Goal: Communication & Community: Answer question/provide support

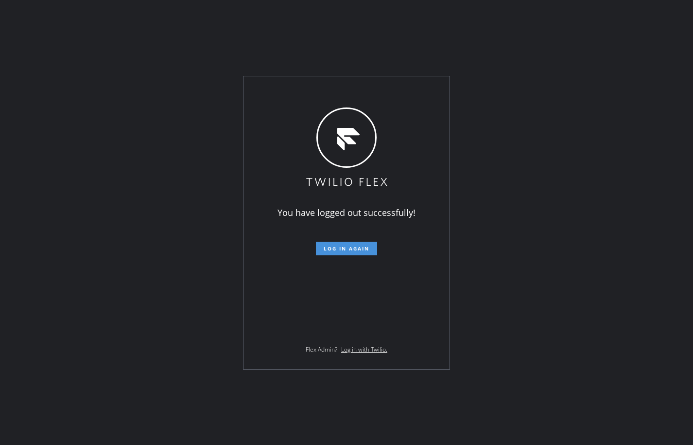
click at [366, 247] on span "Log in again" at bounding box center [347, 248] width 46 height 7
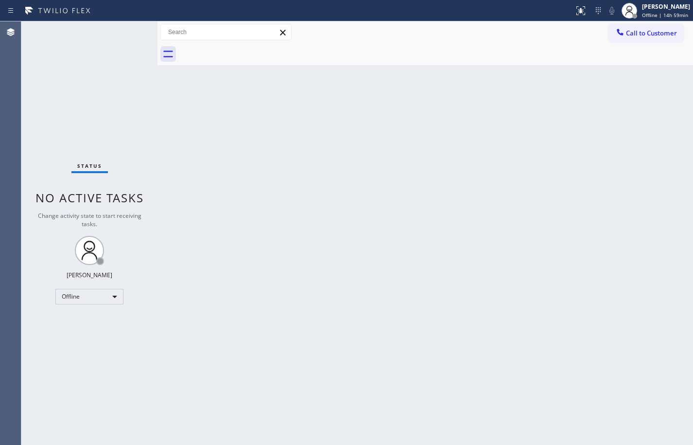
drag, startPoint x: 684, startPoint y: 16, endPoint x: 682, endPoint y: 24, distance: 8.0
click at [684, 16] on div "Offline | 14h 59min" at bounding box center [666, 15] width 48 height 7
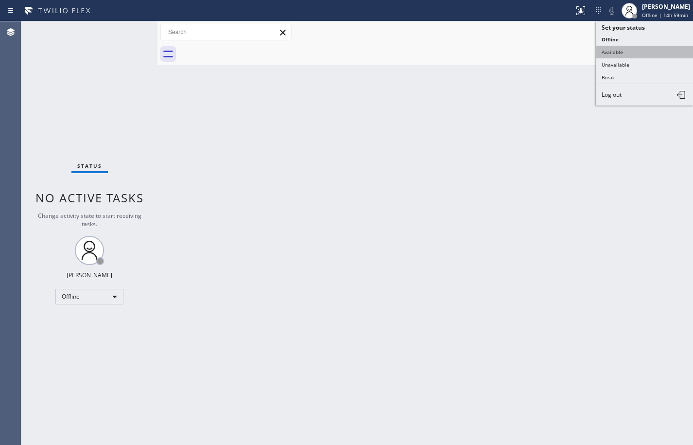
click at [664, 55] on button "Available" at bounding box center [644, 52] width 97 height 13
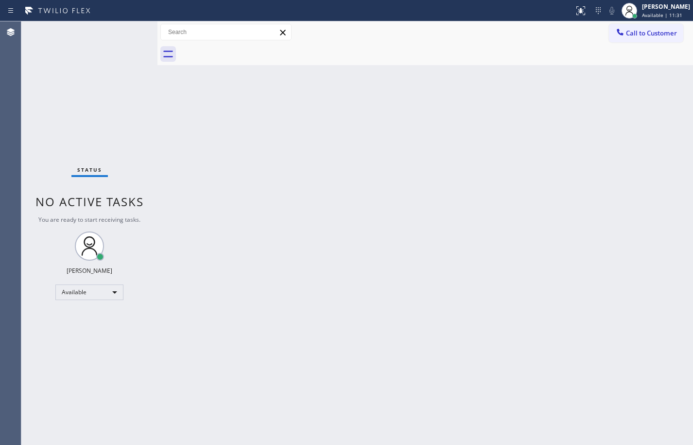
click at [492, 154] on div "Back to Dashboard Change Sender ID Customers Technicians Select a contact Outbo…" at bounding box center [425, 232] width 536 height 423
click at [118, 33] on div "Status No active tasks You are ready to start receiving tasks. [PERSON_NAME] Av…" at bounding box center [89, 232] width 136 height 423
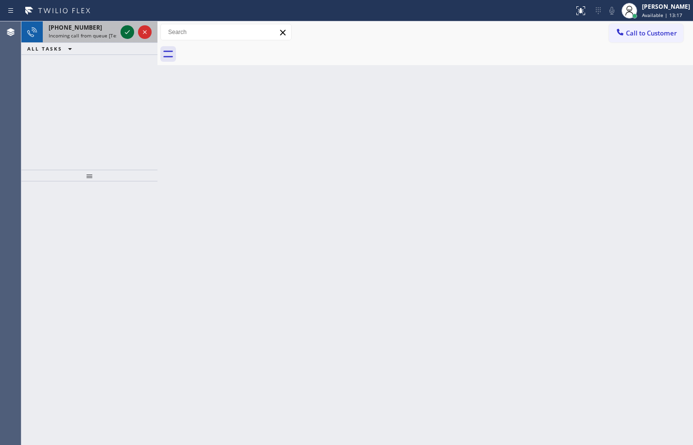
click at [129, 33] on icon at bounding box center [128, 32] width 12 height 12
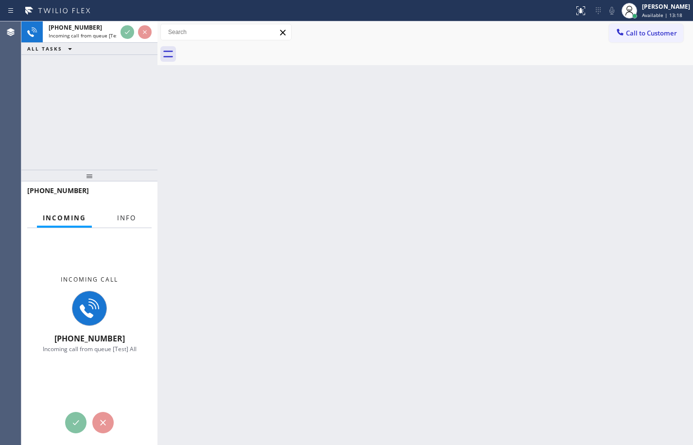
click at [131, 223] on button "Info" at bounding box center [126, 218] width 31 height 19
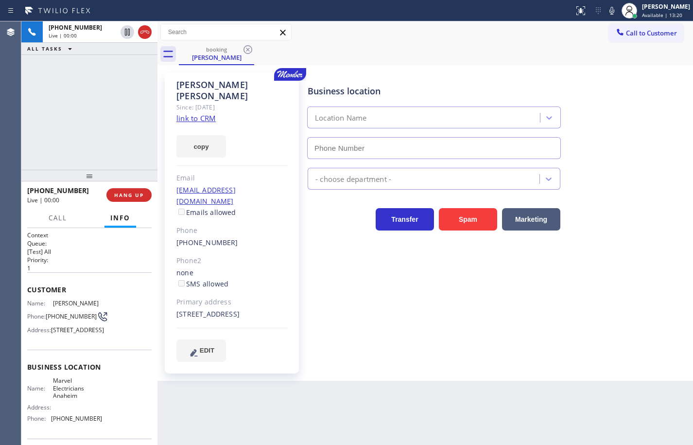
type input "[PHONE_NUMBER]"
click at [203, 113] on link "link to CRM" at bounding box center [195, 118] width 39 height 10
click at [213, 135] on button "copy" at bounding box center [201, 146] width 50 height 22
click at [54, 399] on span "Marvel Electricians Anaheim" at bounding box center [77, 388] width 49 height 22
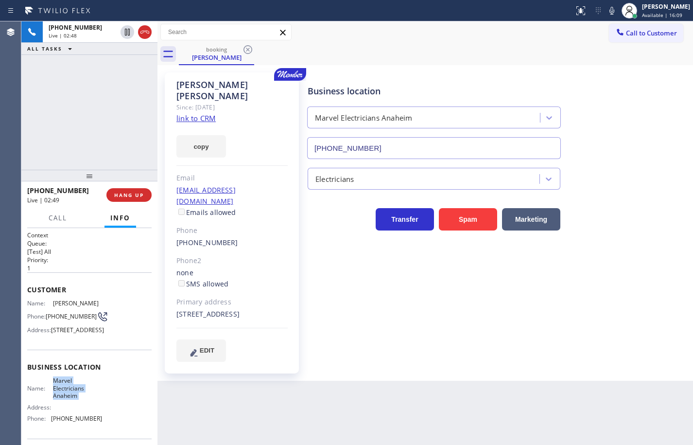
click at [54, 399] on span "Marvel Electricians Anaheim" at bounding box center [77, 388] width 49 height 22
copy span "Marvel Electricians Anaheim"
click at [606, 11] on icon at bounding box center [612, 11] width 12 height 12
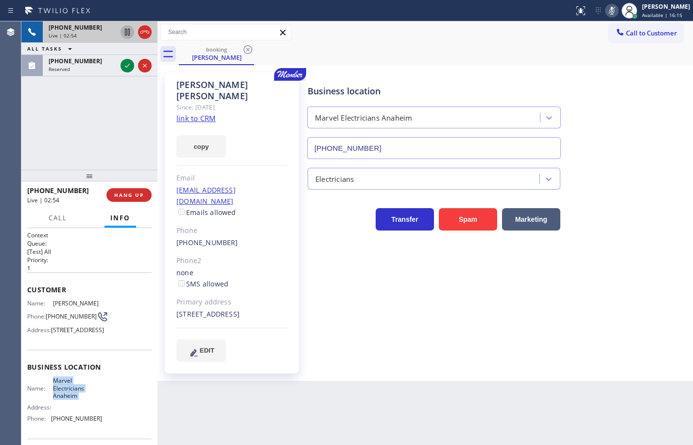
click at [128, 32] on icon at bounding box center [127, 32] width 5 height 7
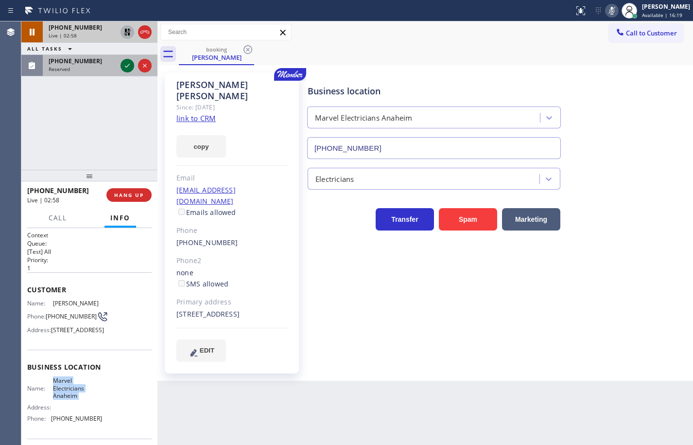
click at [131, 62] on icon at bounding box center [128, 66] width 12 height 12
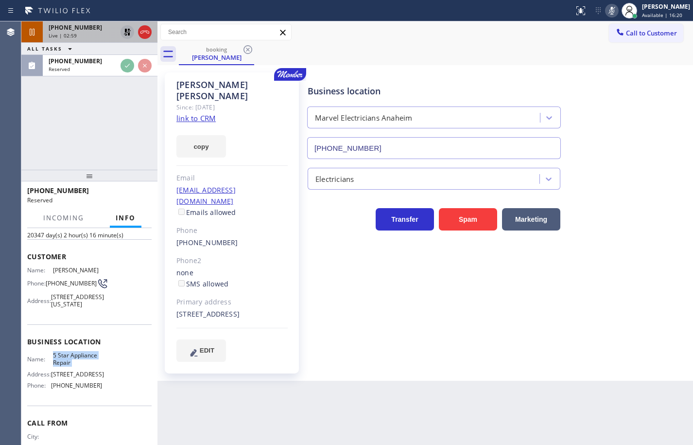
scroll to position [89, 0]
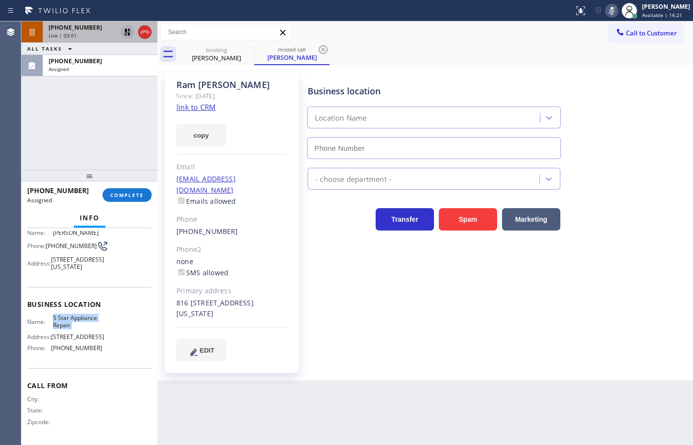
type input "[PHONE_NUMBER]"
click at [208, 104] on link "link to CRM" at bounding box center [195, 107] width 39 height 10
click at [214, 137] on button "copy" at bounding box center [201, 135] width 50 height 22
click at [118, 193] on span "COMPLETE" at bounding box center [127, 194] width 34 height 7
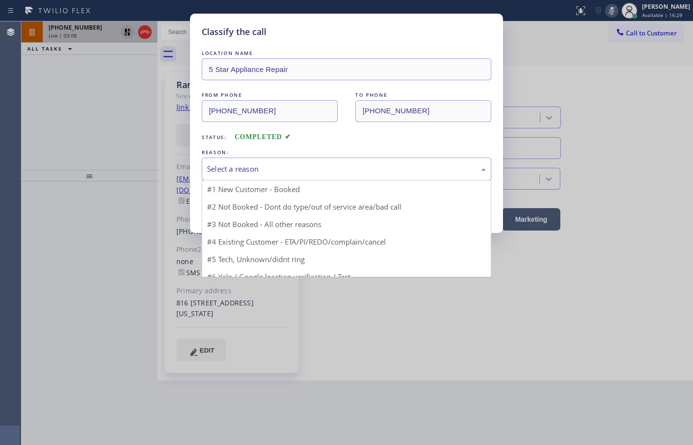
click at [266, 169] on div "Select a reason" at bounding box center [346, 168] width 279 height 11
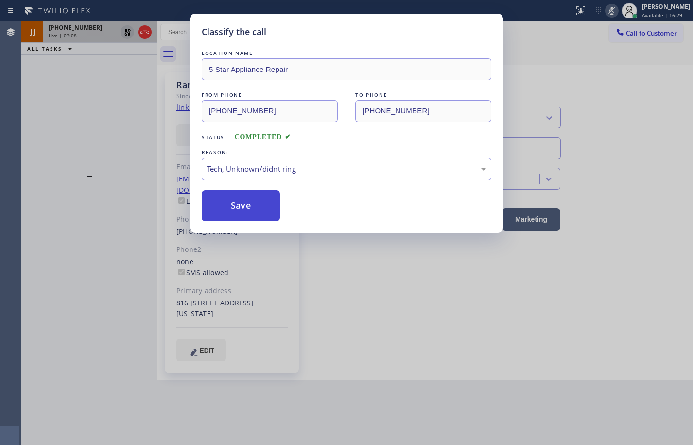
click at [249, 213] on button "Save" at bounding box center [241, 205] width 78 height 31
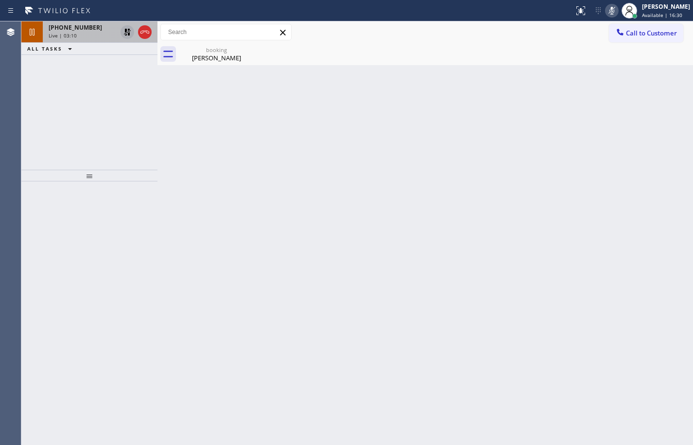
click at [80, 29] on span "[PHONE_NUMBER]" at bounding box center [75, 27] width 53 height 8
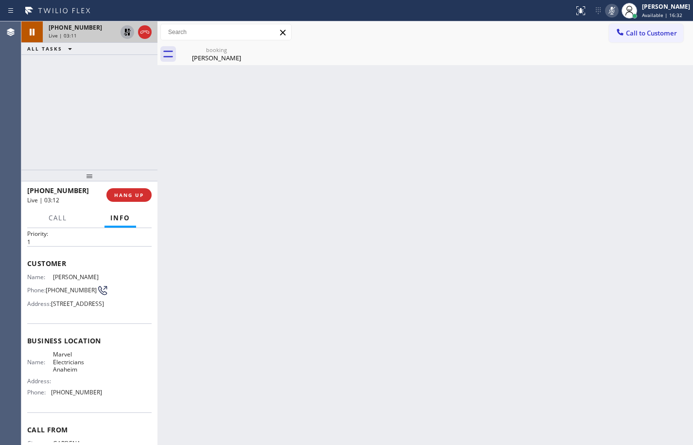
scroll to position [49, 0]
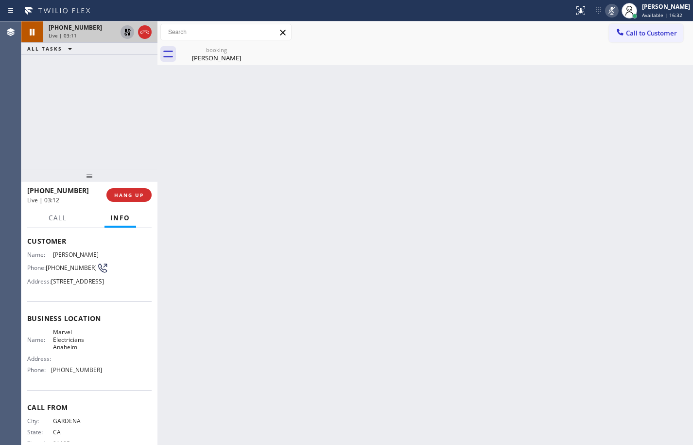
click at [74, 377] on div "Name: Marvel Electricians Anaheim Address: Phone: [PHONE_NUMBER]" at bounding box center [64, 352] width 75 height 49
copy span "[PHONE_NUMBER]"
click at [125, 33] on icon at bounding box center [127, 32] width 7 height 7
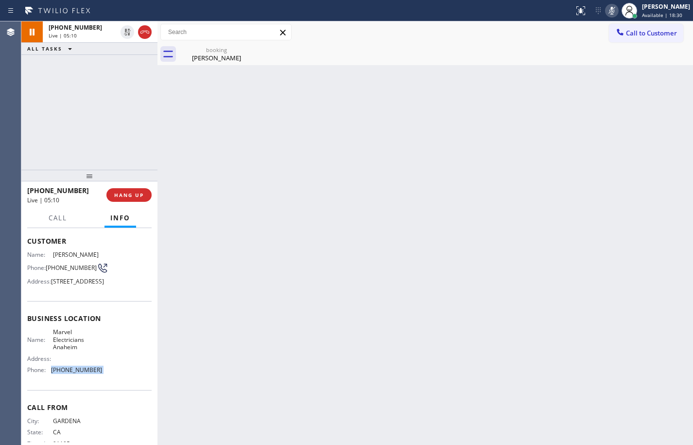
click at [606, 13] on icon at bounding box center [612, 11] width 12 height 12
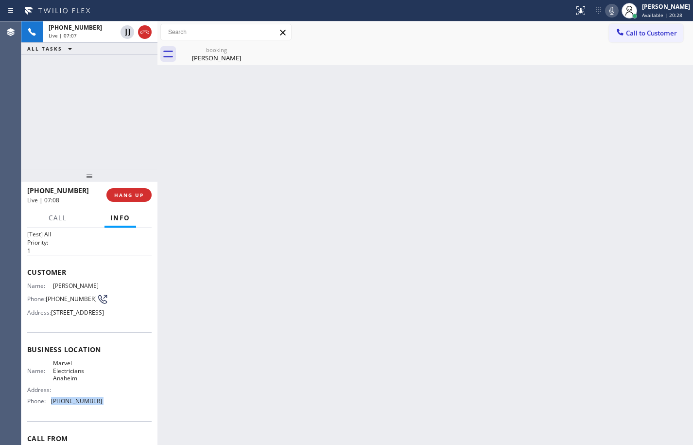
scroll to position [0, 0]
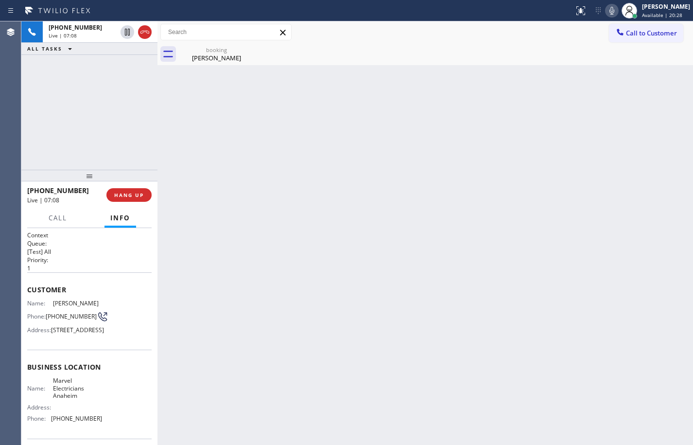
click at [54, 313] on span "[PHONE_NUMBER]" at bounding box center [71, 316] width 51 height 7
copy div "[PHONE_NUMBER]"
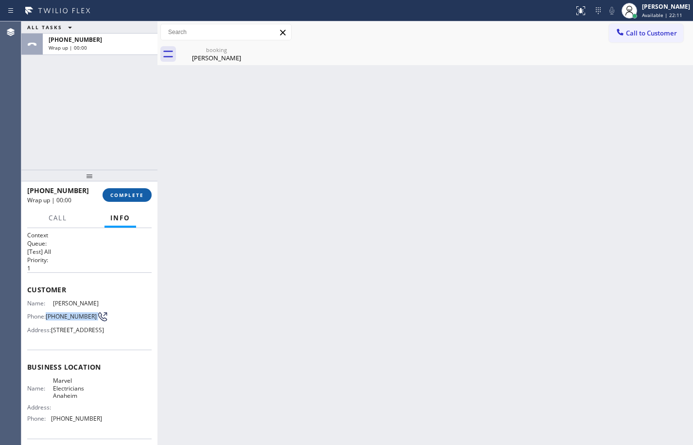
click at [130, 190] on button "COMPLETE" at bounding box center [127, 195] width 49 height 14
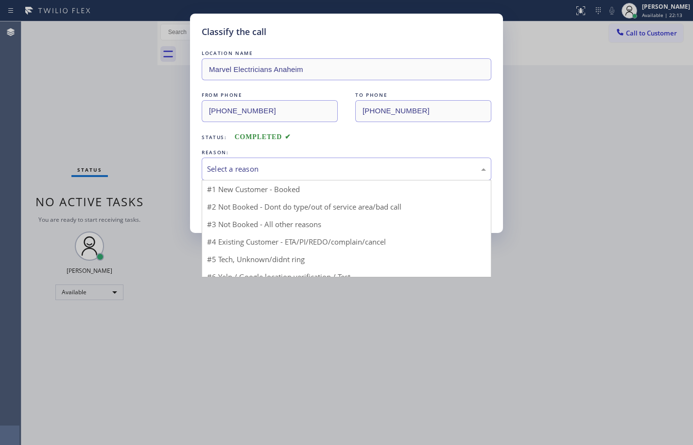
click at [233, 173] on div "Select a reason" at bounding box center [346, 168] width 279 height 11
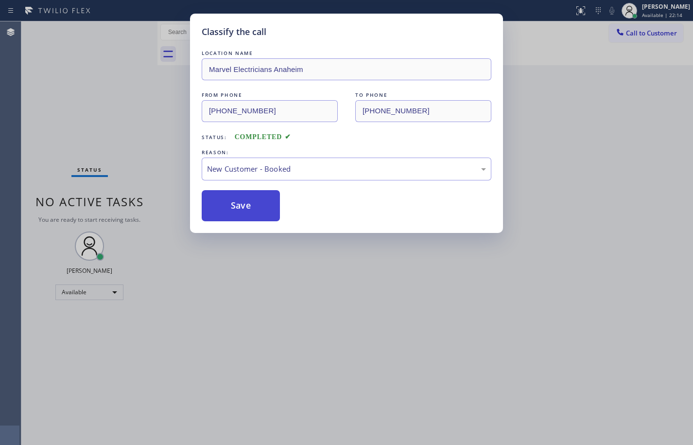
click at [265, 205] on button "Save" at bounding box center [241, 205] width 78 height 31
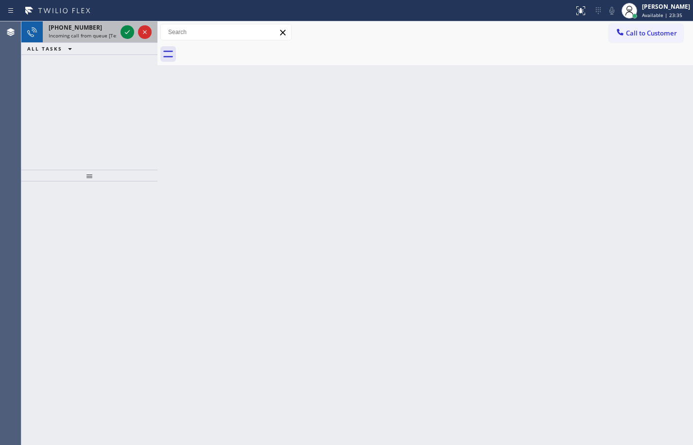
click at [100, 39] on div "[PHONE_NUMBER] Incoming call from queue [Test] All" at bounding box center [81, 31] width 76 height 21
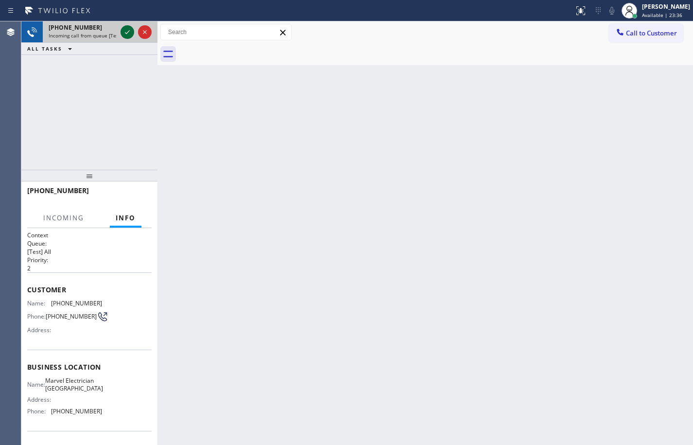
click at [125, 32] on icon at bounding box center [128, 32] width 12 height 12
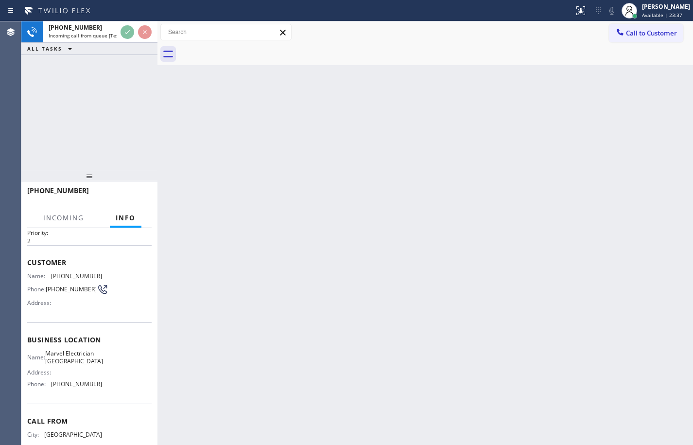
scroll to position [73, 0]
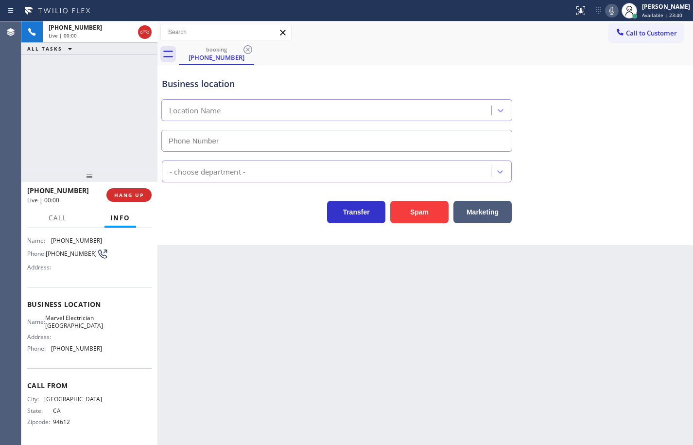
type input "[PHONE_NUMBER]"
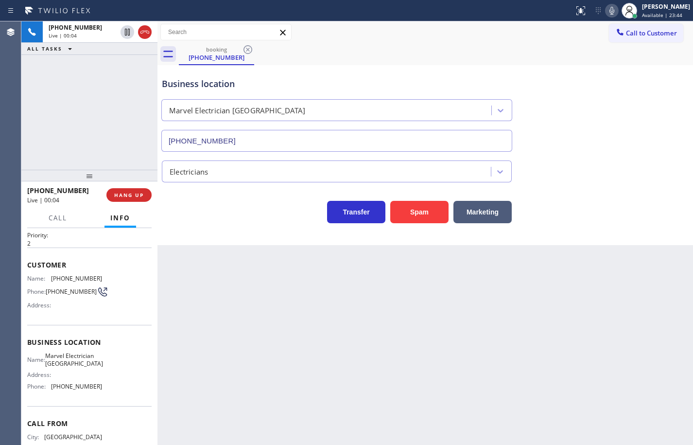
click at [104, 394] on div "Name: Marvel Electrician Union City Address: Phone: [PHONE_NUMBER]" at bounding box center [89, 373] width 124 height 42
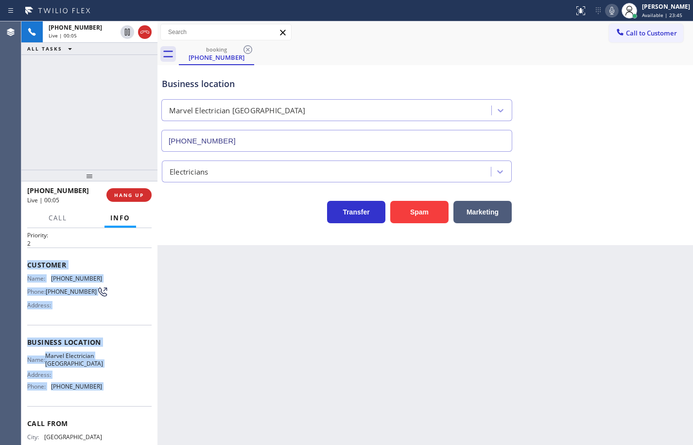
drag, startPoint x: 104, startPoint y: 401, endPoint x: 29, endPoint y: 269, distance: 152.4
click at [29, 269] on div "Context Queue: [Test] All Priority: 2 Customer Name: [PHONE_NUMBER] Phone: [PHO…" at bounding box center [89, 343] width 124 height 274
copy div "Customer Name: [PHONE_NUMBER] Phone: [PHONE_NUMBER] Address: Business location …"
click at [606, 11] on icon at bounding box center [612, 11] width 12 height 12
click at [124, 32] on icon at bounding box center [128, 32] width 12 height 12
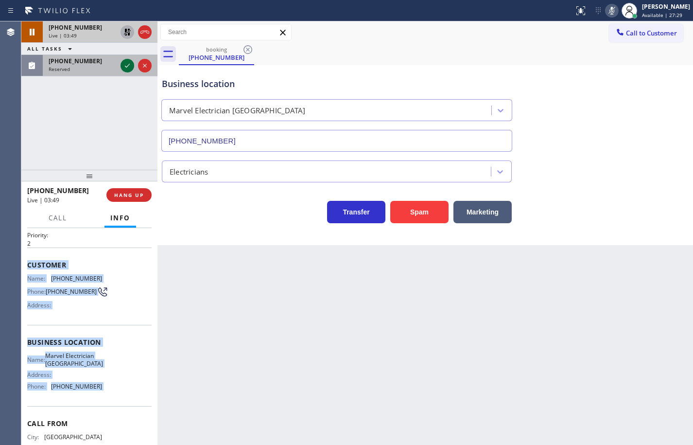
click at [127, 68] on icon at bounding box center [128, 66] width 12 height 12
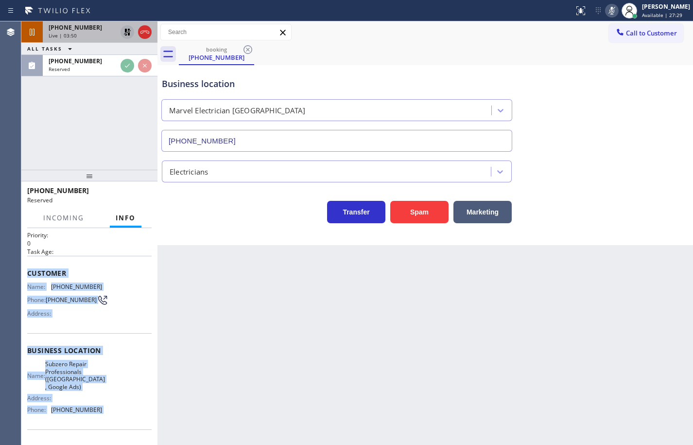
click at [115, 331] on div "Customer Name: [PHONE_NUMBER] Phone: [PHONE_NUMBER] Address:" at bounding box center [89, 295] width 124 height 78
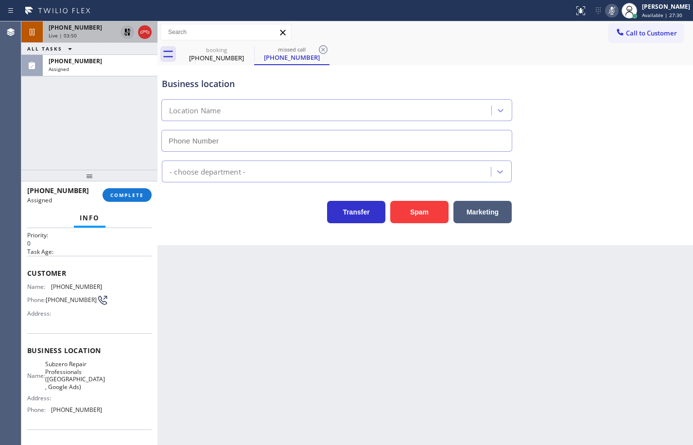
click at [111, 416] on div "Name: Subzero Repair Professionals ([GEOGRAPHIC_DATA] , Google Ads) Address: Ph…" at bounding box center [89, 388] width 124 height 57
type input "[PHONE_NUMBER]"
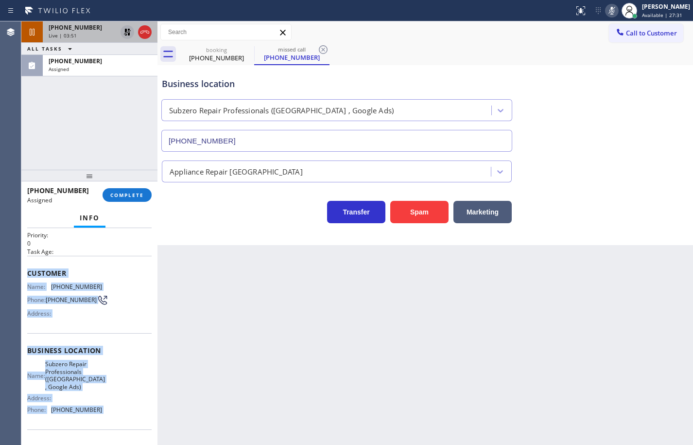
drag, startPoint x: 111, startPoint y: 416, endPoint x: 27, endPoint y: 275, distance: 163.9
click at [27, 275] on div "Context Queue: Appliance Repair High End Priority: 0 Task Age: Customer Name: […" at bounding box center [89, 354] width 124 height 297
copy div "Customer Name: [PHONE_NUMBER] Phone: [PHONE_NUMBER] Address: Business location …"
click at [140, 195] on span "COMPLETE" at bounding box center [127, 194] width 34 height 7
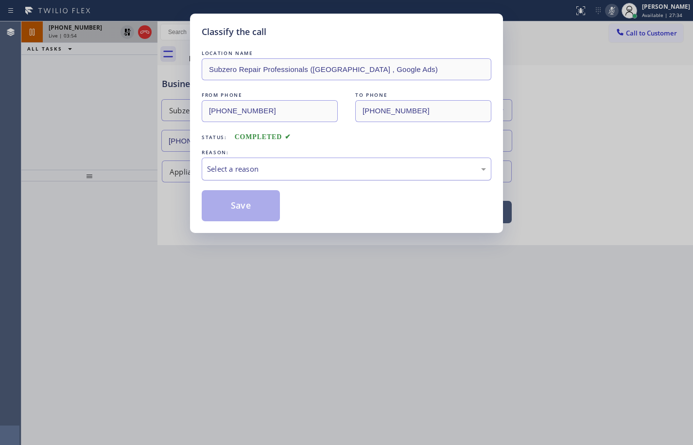
click at [276, 167] on div "Select a reason" at bounding box center [346, 168] width 279 height 11
click at [263, 202] on button "Save" at bounding box center [241, 205] width 78 height 31
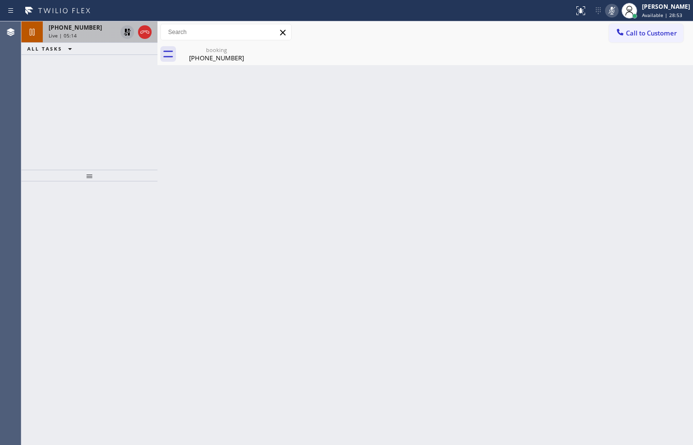
click at [93, 34] on div "Live | 05:14" at bounding box center [83, 35] width 68 height 7
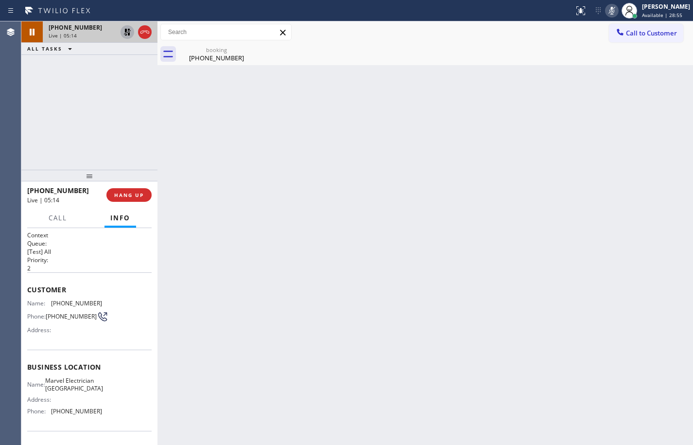
click at [127, 35] on icon at bounding box center [128, 32] width 12 height 12
click at [606, 12] on icon at bounding box center [612, 11] width 12 height 12
click at [606, 14] on icon at bounding box center [612, 11] width 12 height 12
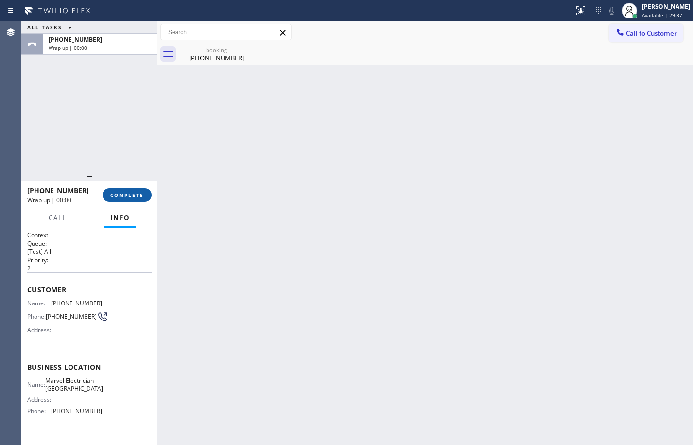
click at [137, 198] on span "COMPLETE" at bounding box center [127, 194] width 34 height 7
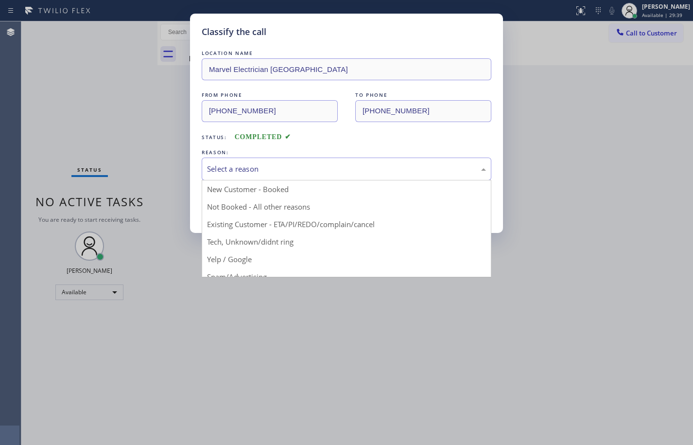
click at [255, 172] on div "Select a reason" at bounding box center [346, 168] width 279 height 11
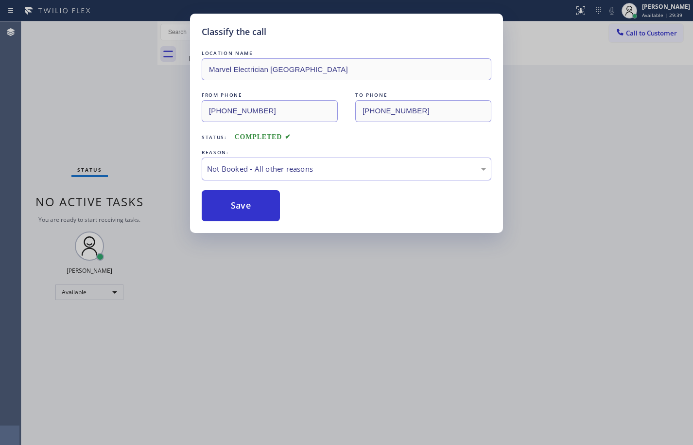
click at [263, 207] on button "Save" at bounding box center [241, 205] width 78 height 31
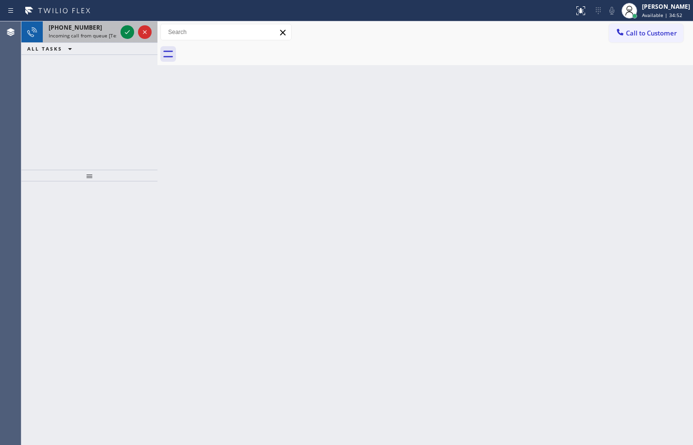
click at [104, 22] on div "[PHONE_NUMBER] Incoming call from queue [Test] All" at bounding box center [81, 31] width 76 height 21
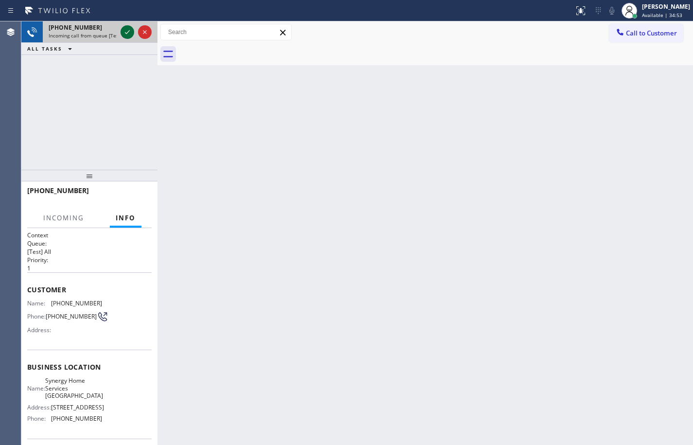
click at [128, 33] on icon at bounding box center [128, 32] width 12 height 12
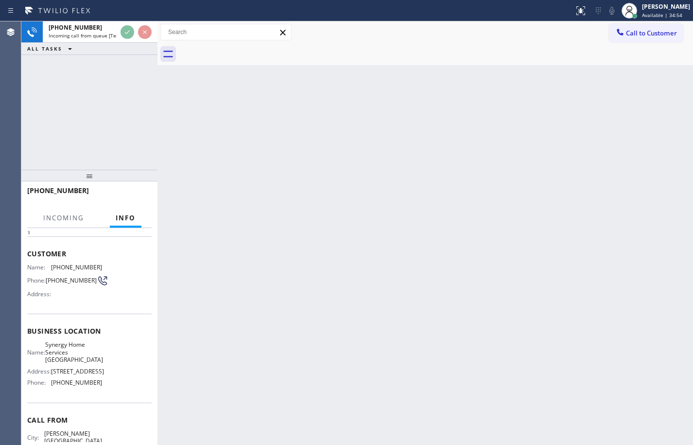
scroll to position [73, 0]
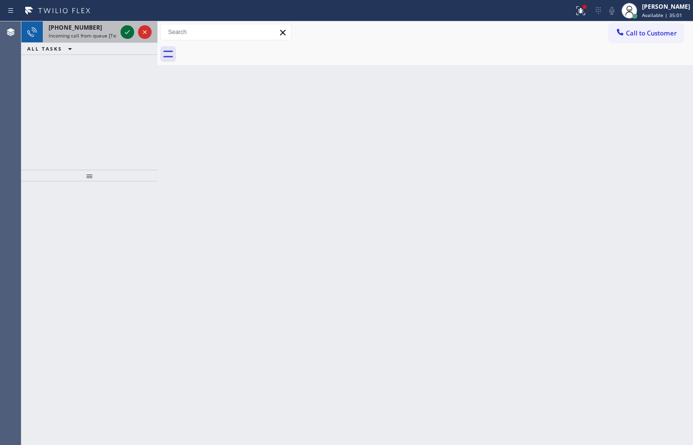
click at [129, 30] on icon at bounding box center [128, 32] width 12 height 12
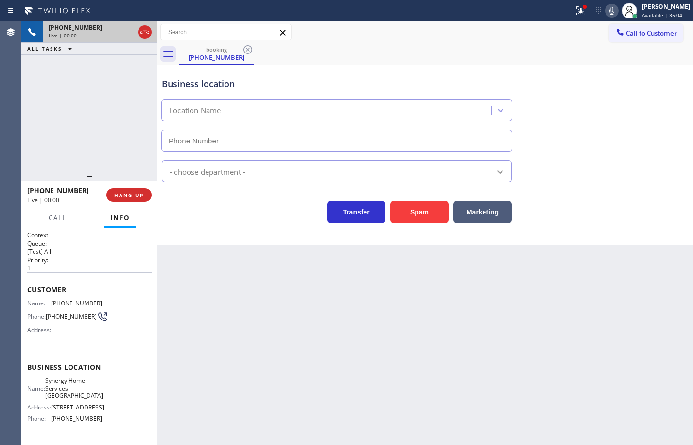
type input "[PHONE_NUMBER]"
click at [100, 417] on div "Name: Synergy Home Services [GEOGRAPHIC_DATA] Address: [STREET_ADDRESS] Phone: …" at bounding box center [89, 401] width 124 height 49
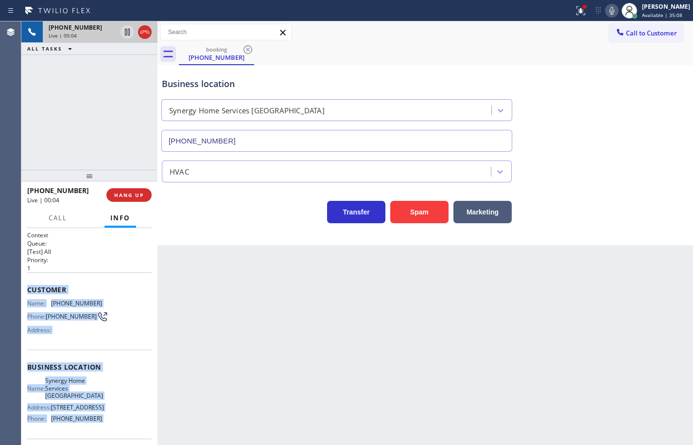
drag, startPoint x: 100, startPoint y: 417, endPoint x: 37, endPoint y: 290, distance: 141.5
click at [37, 290] on div "Context Queue: [Test] All Priority: 1 Customer Name: [PHONE_NUMBER] Phone: [PHO…" at bounding box center [89, 375] width 124 height 289
copy div "Customer Name: [PHONE_NUMBER] Phone: [PHONE_NUMBER] Address: Business location …"
click at [609, 14] on icon at bounding box center [611, 11] width 5 height 8
click at [608, 9] on icon at bounding box center [612, 11] width 12 height 12
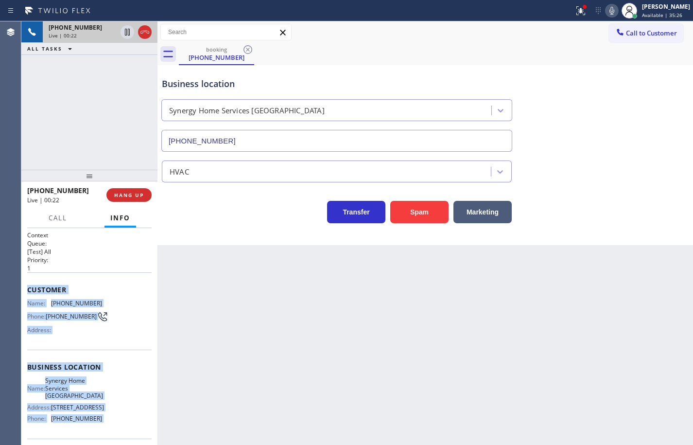
click at [606, 14] on icon at bounding box center [612, 11] width 12 height 12
click at [137, 200] on button "HANG UP" at bounding box center [128, 195] width 45 height 14
click at [140, 195] on span "HANG UP" at bounding box center [129, 194] width 30 height 7
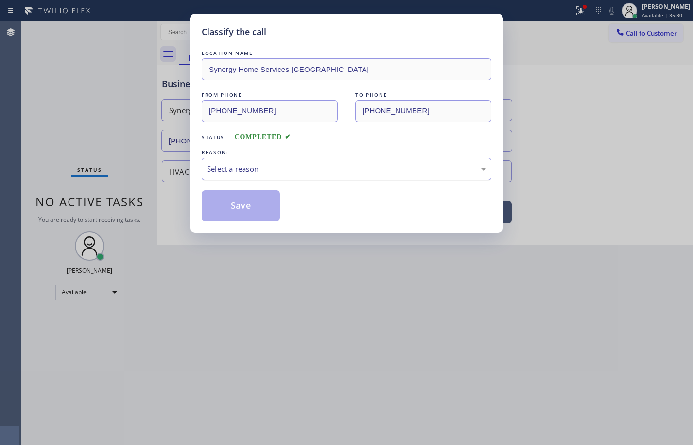
click at [263, 170] on div "Select a reason" at bounding box center [346, 168] width 279 height 11
drag, startPoint x: 266, startPoint y: 243, endPoint x: 266, endPoint y: 235, distance: 8.7
drag, startPoint x: 260, startPoint y: 211, endPoint x: 336, endPoint y: 192, distance: 79.2
click at [259, 211] on button "Save" at bounding box center [241, 205] width 78 height 31
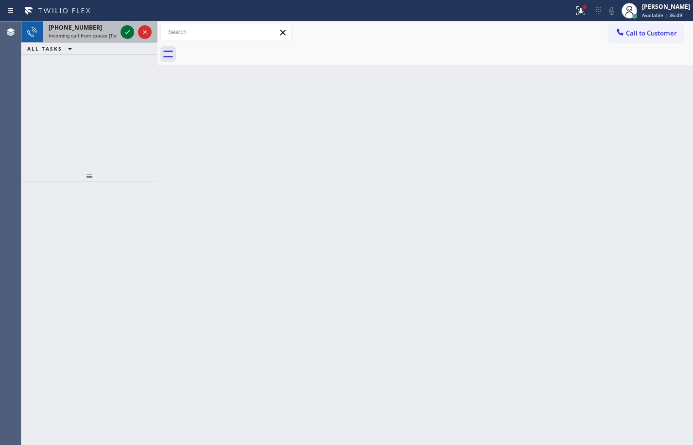
click at [127, 32] on icon at bounding box center [128, 32] width 12 height 12
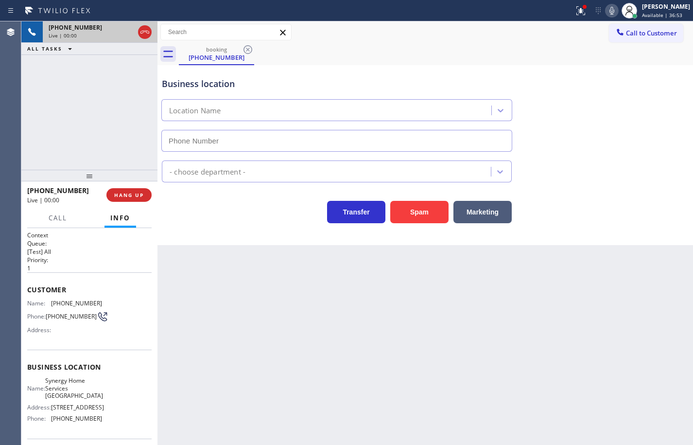
type input "[PHONE_NUMBER]"
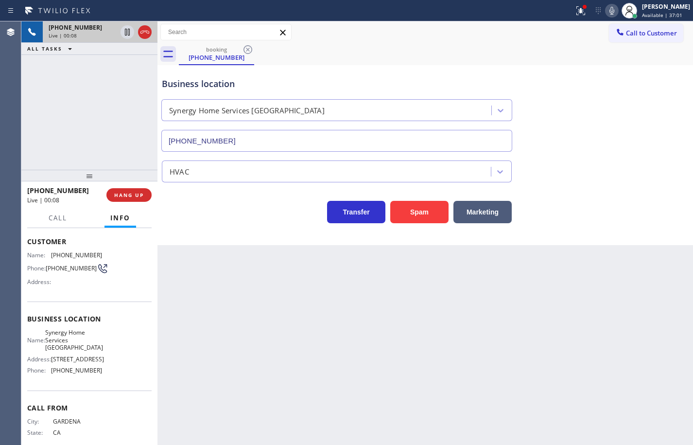
scroll to position [49, 0]
click at [104, 370] on div "Name: Synergy Home Services [GEOGRAPHIC_DATA] Address: [STREET_ADDRESS] Phone: …" at bounding box center [89, 352] width 124 height 49
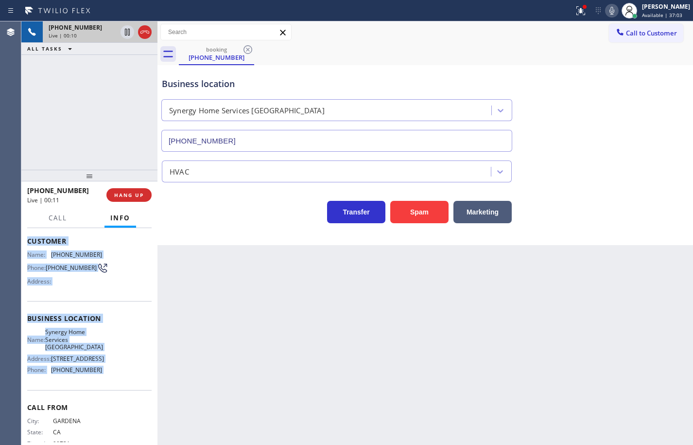
drag, startPoint x: 104, startPoint y: 370, endPoint x: 29, endPoint y: 245, distance: 145.6
click at [29, 245] on div "Context Queue: [Test] All Priority: 1 Customer Name: [PHONE_NUMBER] Phone: [PHO…" at bounding box center [89, 322] width 124 height 281
copy div "Customer Name: [PHONE_NUMBER] Phone: [PHONE_NUMBER] Address: Business location …"
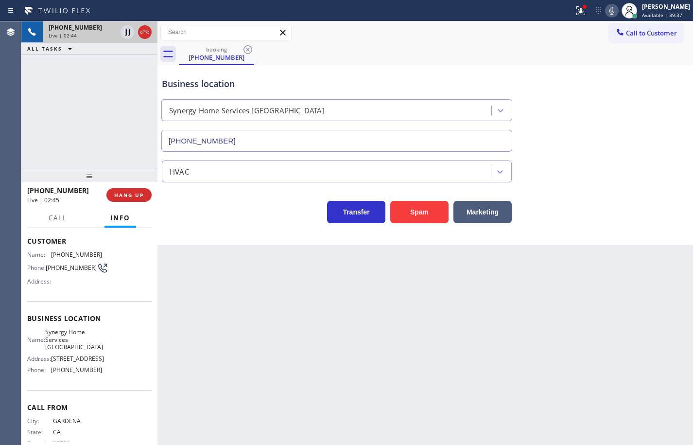
click at [213, 294] on div "Back to Dashboard Change Sender ID Customers Technicians Select a contact Outbo…" at bounding box center [425, 232] width 536 height 423
click at [126, 68] on icon at bounding box center [128, 66] width 12 height 12
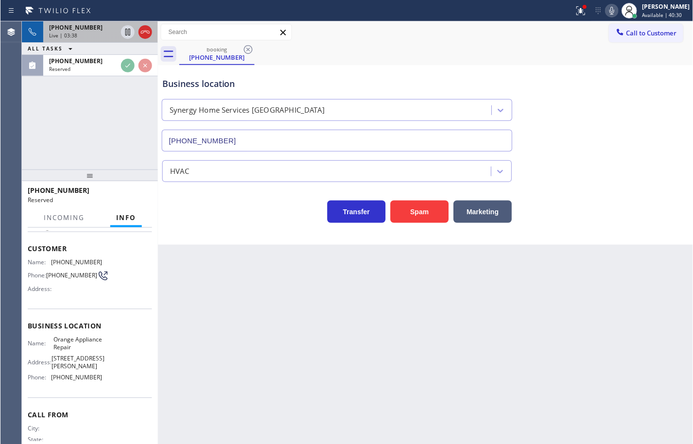
scroll to position [57, 0]
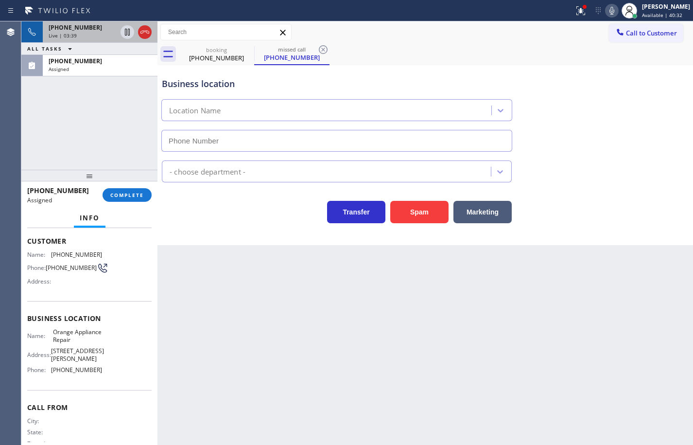
type input "[PHONE_NUMBER]"
click at [129, 194] on span "COMPLETE" at bounding box center [127, 194] width 34 height 7
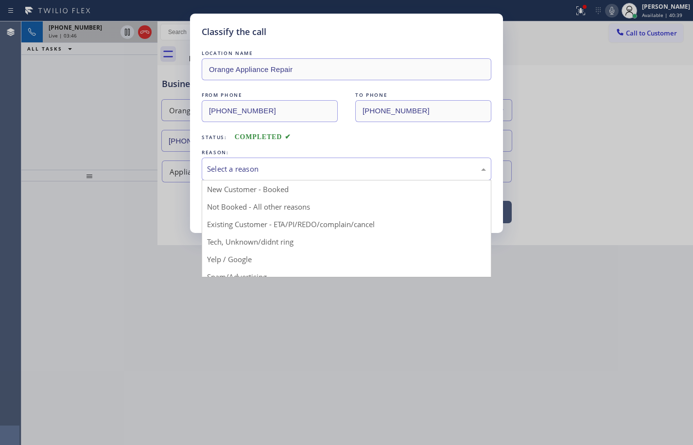
click at [252, 174] on div "Select a reason" at bounding box center [346, 168] width 279 height 11
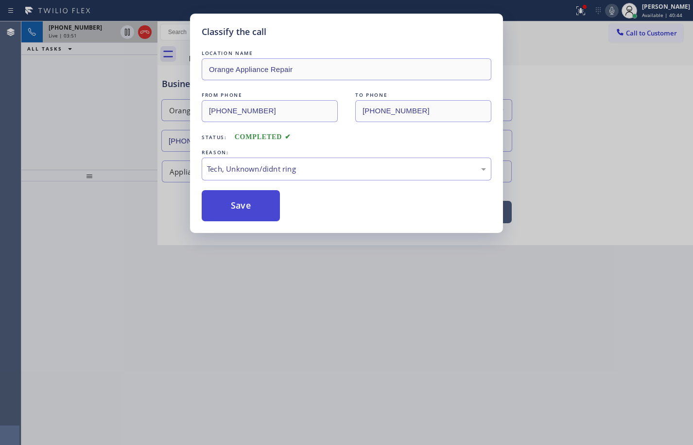
click at [261, 214] on button "Save" at bounding box center [241, 205] width 78 height 31
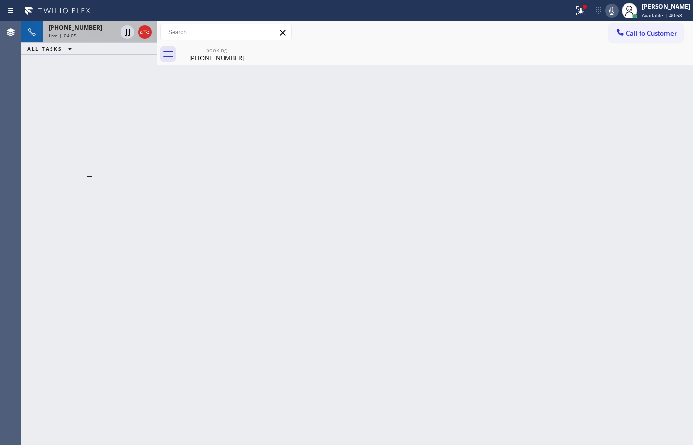
click at [607, 14] on icon at bounding box center [612, 11] width 12 height 12
click at [608, 12] on icon at bounding box center [612, 11] width 12 height 12
click at [96, 46] on div "Wrap up | 00:02" at bounding box center [100, 47] width 103 height 7
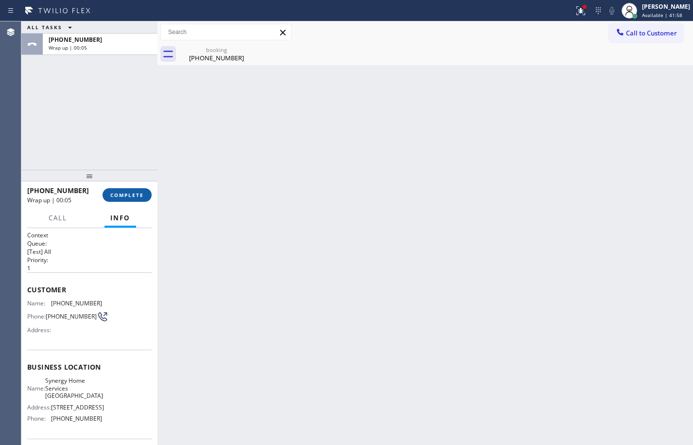
click at [144, 194] on button "COMPLETE" at bounding box center [127, 195] width 49 height 14
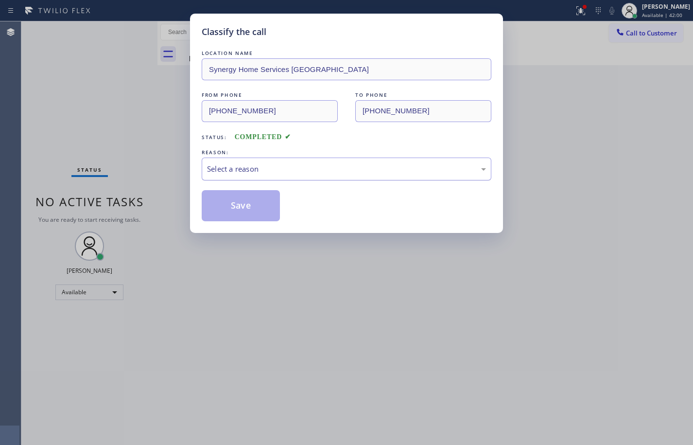
click at [369, 165] on div "Select a reason" at bounding box center [346, 168] width 279 height 11
click at [261, 211] on button "Save" at bounding box center [241, 205] width 78 height 31
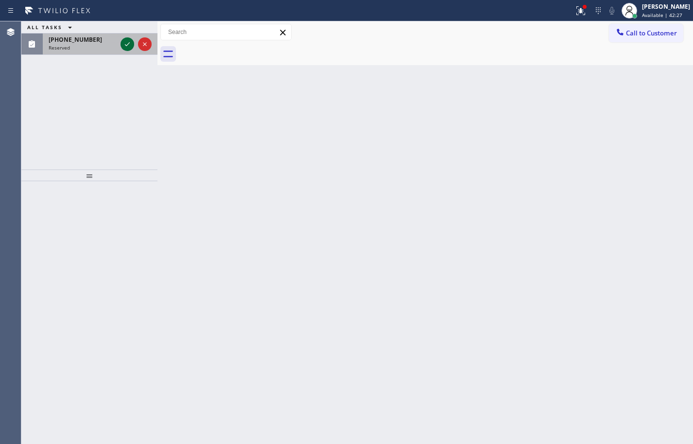
click at [127, 43] on icon at bounding box center [128, 44] width 12 height 12
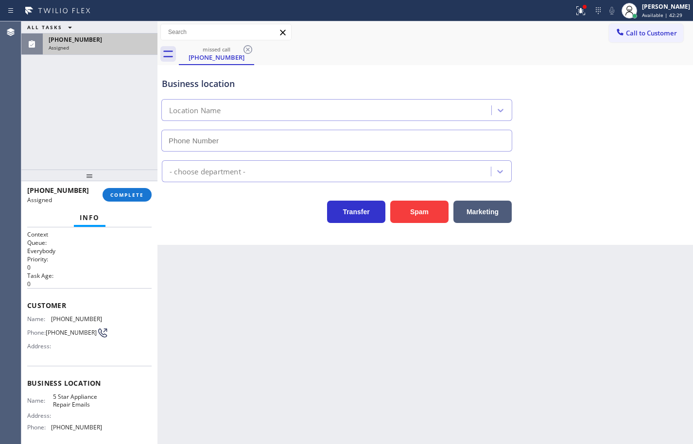
type input "[PHONE_NUMBER]"
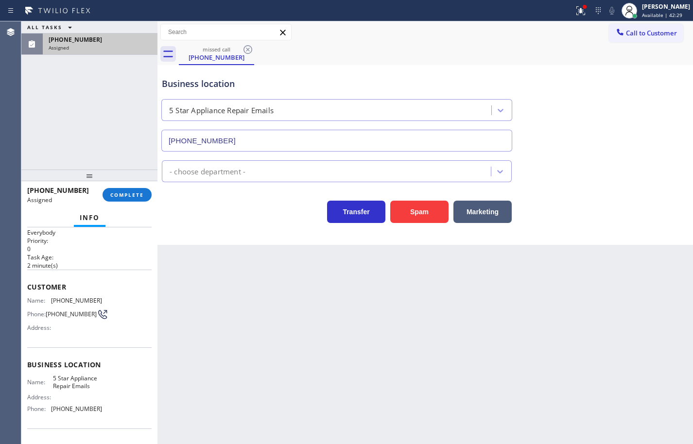
scroll to position [49, 0]
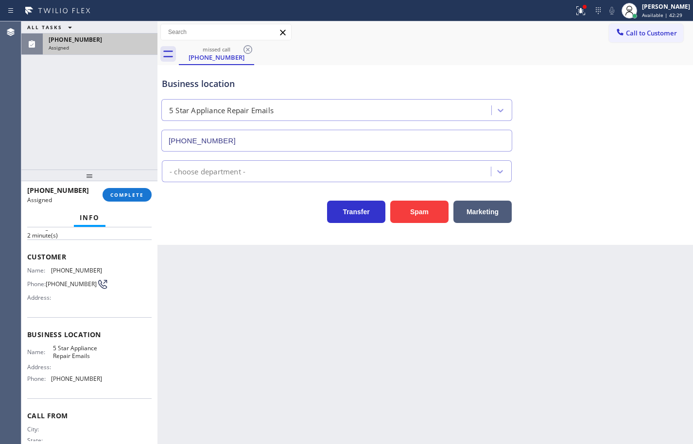
click at [116, 385] on div "Name: 5 Star Appliance Repair Emails Address: Phone: [PHONE_NUMBER]" at bounding box center [89, 366] width 124 height 42
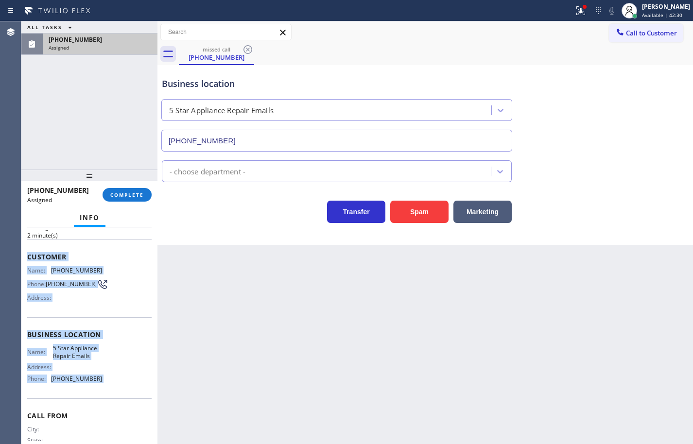
drag, startPoint x: 116, startPoint y: 385, endPoint x: 30, endPoint y: 263, distance: 149.3
click at [30, 263] on div "Context Queue: Everybody Priority: 0 Task Age: [DEMOGRAPHIC_DATA] minute(s) Cus…" at bounding box center [89, 327] width 124 height 290
copy div "Customer Name: [PHONE_NUMBER] Phone: [PHONE_NUMBER] Address: Business location …"
click at [139, 196] on span "COMPLETE" at bounding box center [127, 194] width 34 height 7
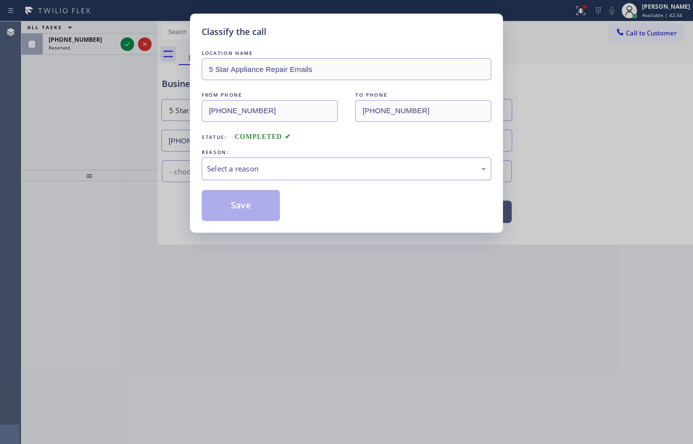
click at [293, 170] on div "Select a reason" at bounding box center [346, 168] width 279 height 11
click at [247, 208] on button "Save" at bounding box center [241, 205] width 78 height 31
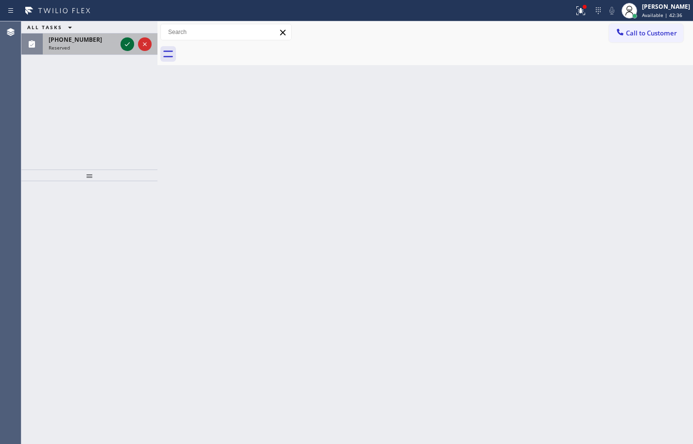
click at [134, 44] on div at bounding box center [128, 44] width 14 height 12
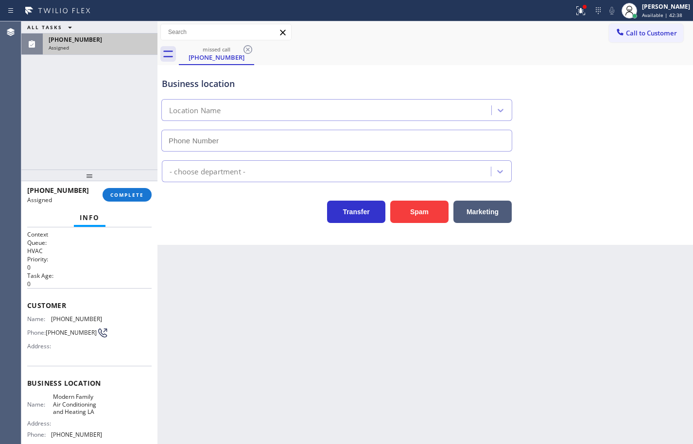
type input "[PHONE_NUMBER]"
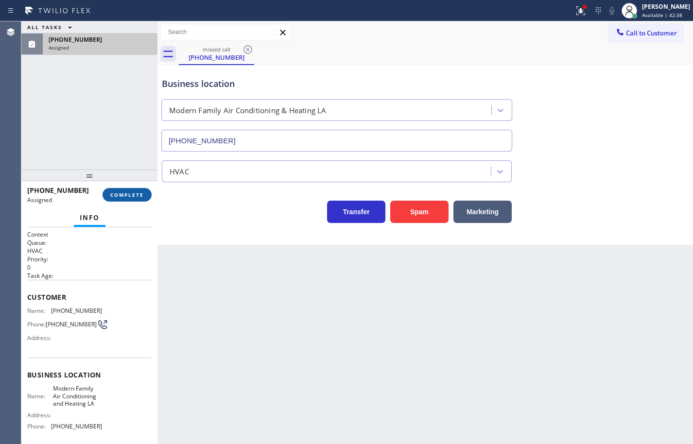
click at [142, 194] on span "COMPLETE" at bounding box center [127, 194] width 34 height 7
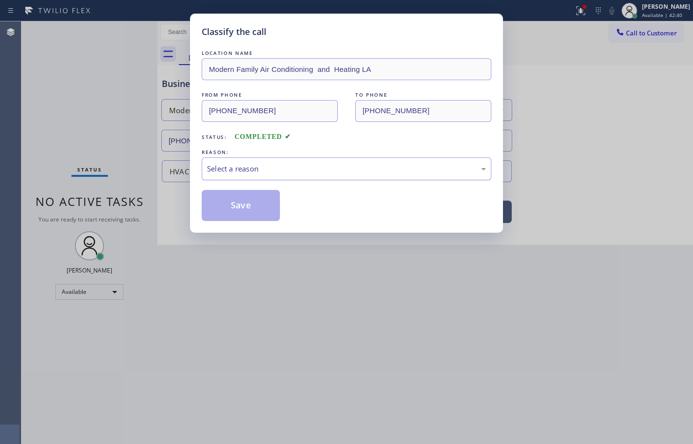
click at [244, 167] on div "Select a reason" at bounding box center [346, 168] width 279 height 11
click at [249, 204] on button "Save" at bounding box center [241, 205] width 78 height 31
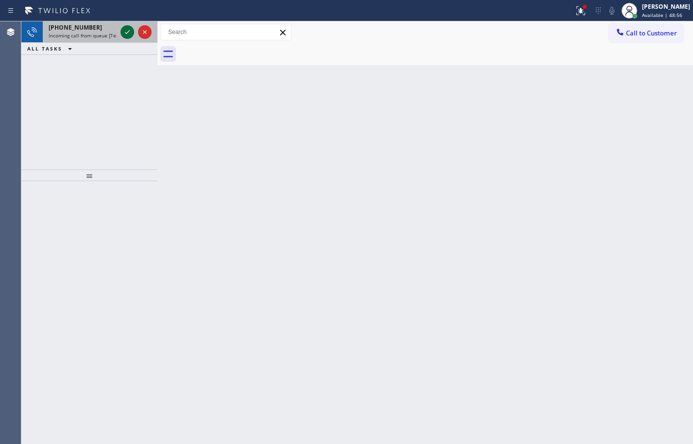
drag, startPoint x: 103, startPoint y: 29, endPoint x: 128, endPoint y: 33, distance: 25.2
click at [103, 29] on div "[PHONE_NUMBER]" at bounding box center [83, 27] width 68 height 8
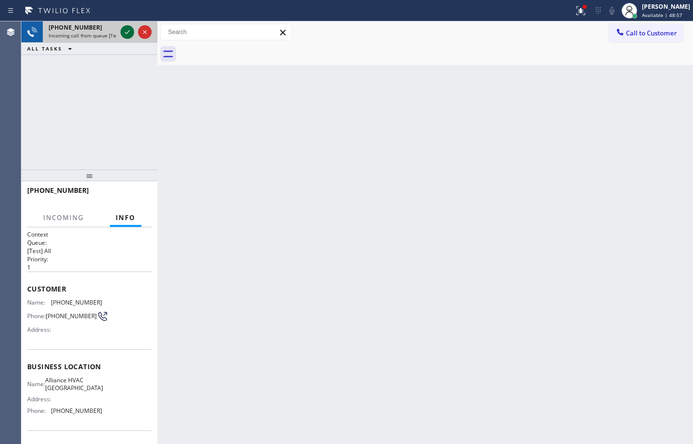
click at [132, 32] on icon at bounding box center [128, 32] width 12 height 12
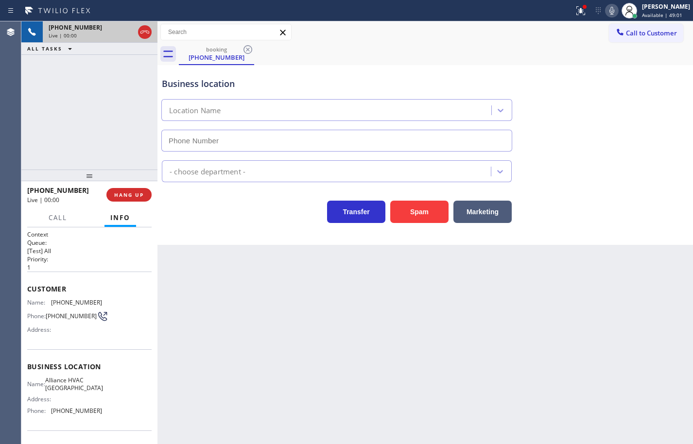
type input "[PHONE_NUMBER]"
click at [108, 418] on div "Name: Alliance HVAC Palm Desert Address: Phone: [PHONE_NUMBER]" at bounding box center [89, 398] width 124 height 42
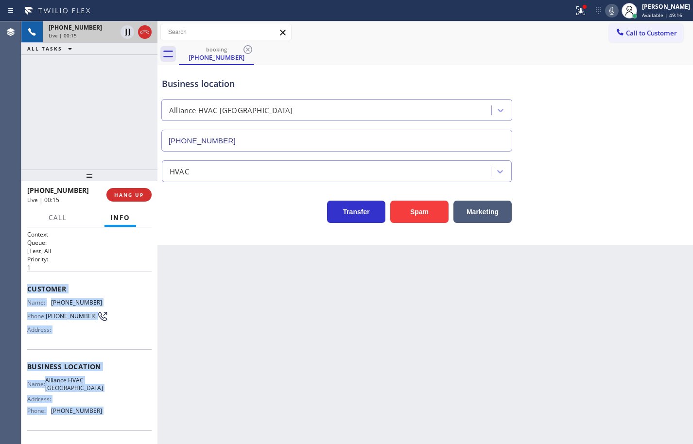
drag, startPoint x: 108, startPoint y: 419, endPoint x: 27, endPoint y: 288, distance: 154.7
click at [27, 288] on div "Context Queue: [Test] All Priority: 1 Customer Name: [PHONE_NUMBER] Phone: [PHO…" at bounding box center [89, 367] width 124 height 274
copy div "Customer Name: [PHONE_NUMBER] Phone: [PHONE_NUMBER] Address: Business location …"
click at [609, 13] on icon at bounding box center [611, 11] width 5 height 8
click at [123, 32] on icon at bounding box center [128, 32] width 12 height 12
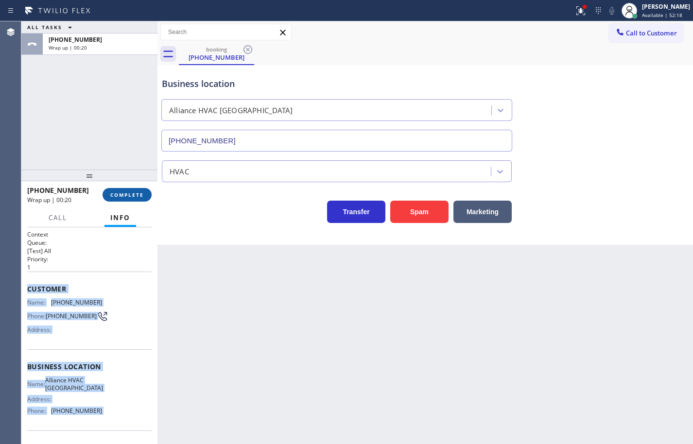
click at [143, 194] on span "COMPLETE" at bounding box center [127, 194] width 34 height 7
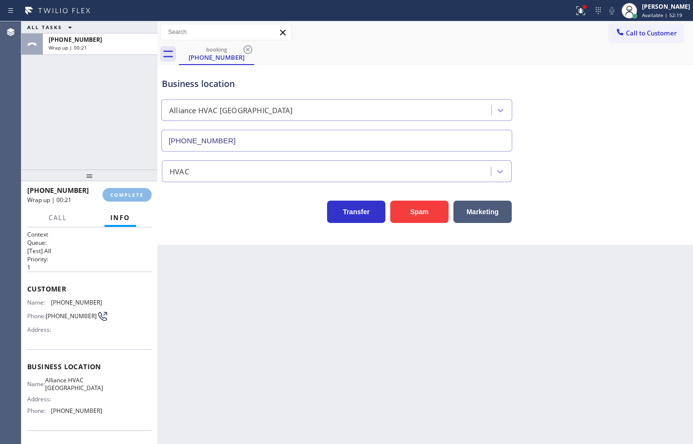
click at [197, 242] on div "Business location Alliance [GEOGRAPHIC_DATA] [PHONE_NUMBER] HVAC Transfer Spam …" at bounding box center [425, 155] width 536 height 180
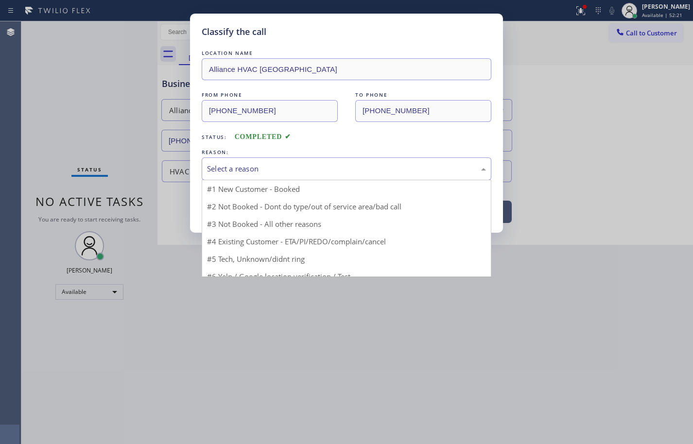
click at [271, 172] on div "Select a reason" at bounding box center [346, 168] width 279 height 11
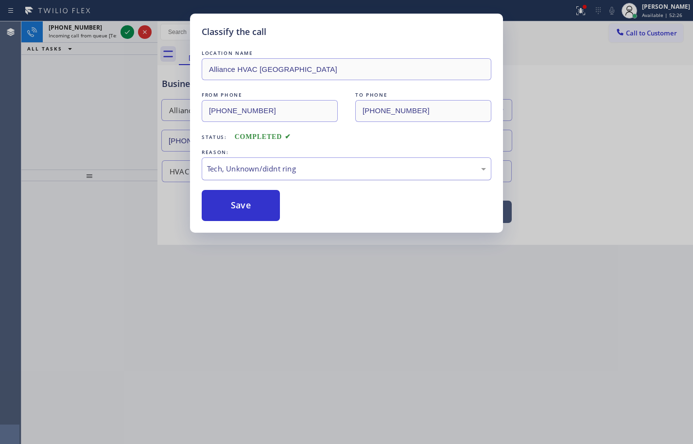
click at [282, 170] on div "Tech, Unknown/didnt ring" at bounding box center [346, 168] width 279 height 11
click at [261, 210] on button "Save" at bounding box center [241, 205] width 78 height 31
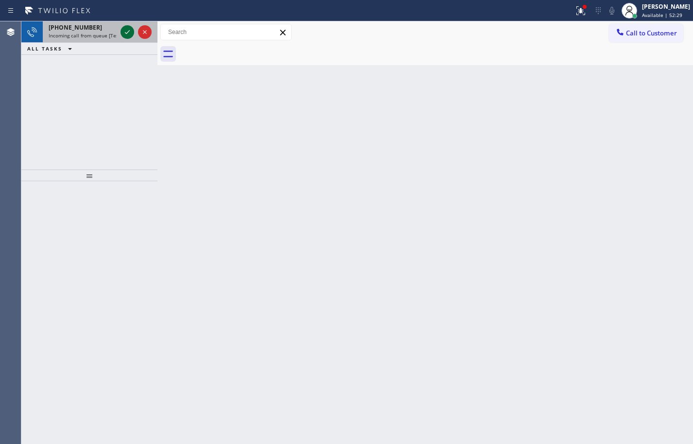
click at [126, 31] on icon at bounding box center [128, 32] width 12 height 12
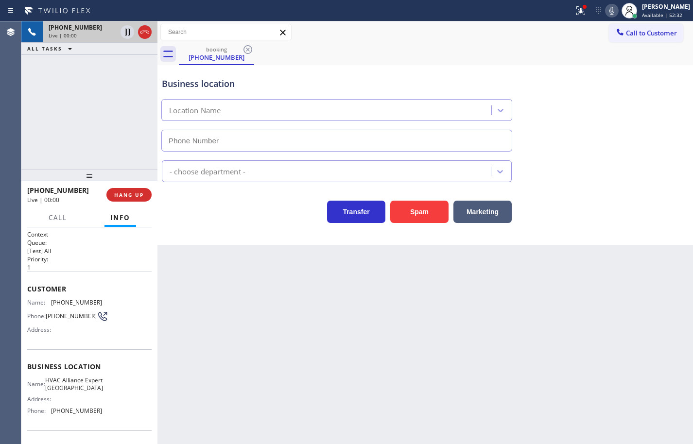
type input "[PHONE_NUMBER]"
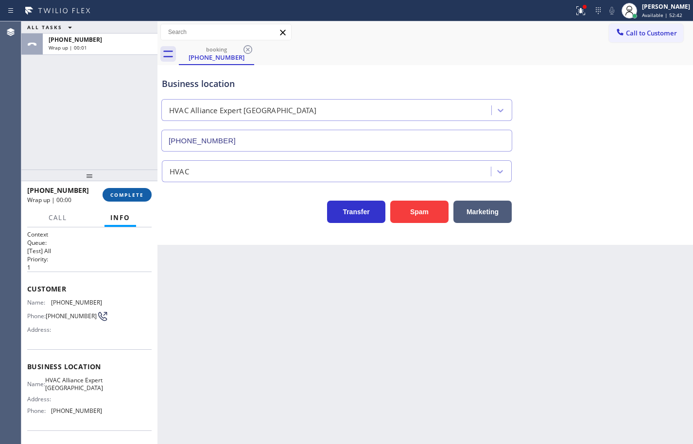
click at [135, 197] on span "COMPLETE" at bounding box center [127, 194] width 34 height 7
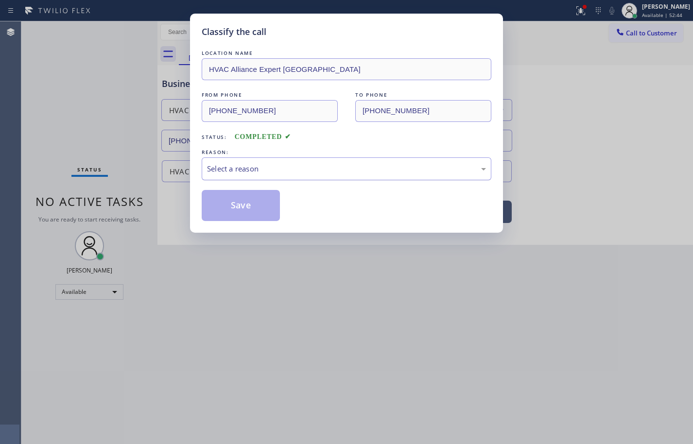
click at [242, 167] on div "Select a reason" at bounding box center [346, 168] width 279 height 11
click at [256, 213] on button "Save" at bounding box center [241, 205] width 78 height 31
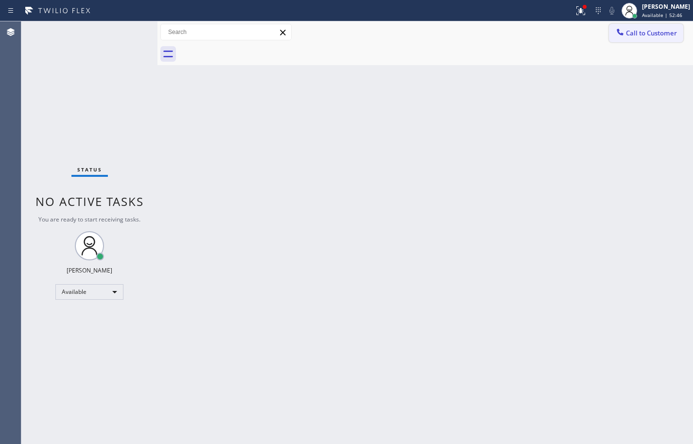
click at [641, 33] on span "Call to Customer" at bounding box center [651, 33] width 51 height 9
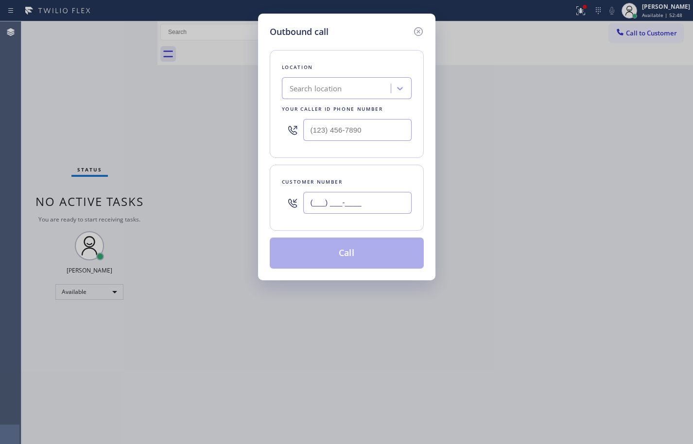
click at [384, 202] on input "(___) ___-____" at bounding box center [357, 203] width 108 height 22
paste input "916) 807-4497"
type input "[PHONE_NUMBER]"
click at [360, 126] on input "(___) ___-____" at bounding box center [357, 130] width 108 height 22
paste input "760) 452-3888"
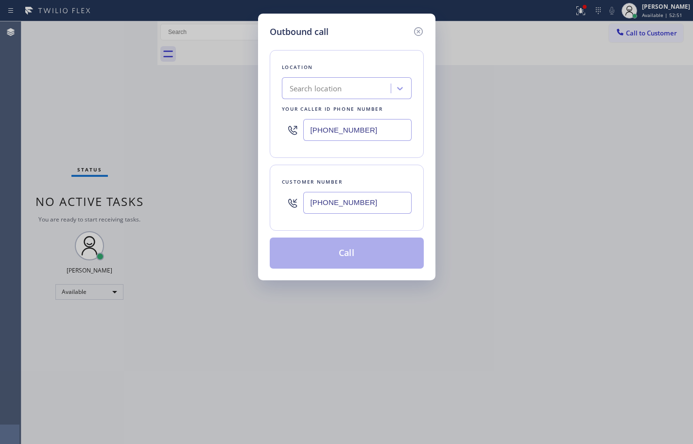
type input "[PHONE_NUMBER]"
click at [384, 161] on div "Location Search location Your caller id phone number [PHONE_NUMBER] Customer nu…" at bounding box center [347, 153] width 154 height 230
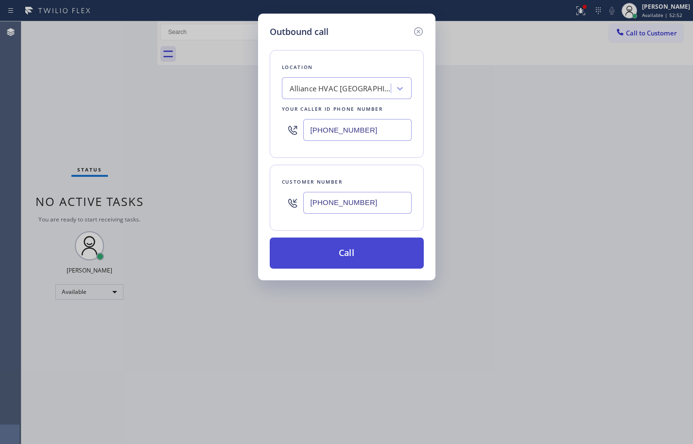
click at [391, 247] on button "Call" at bounding box center [347, 253] width 154 height 31
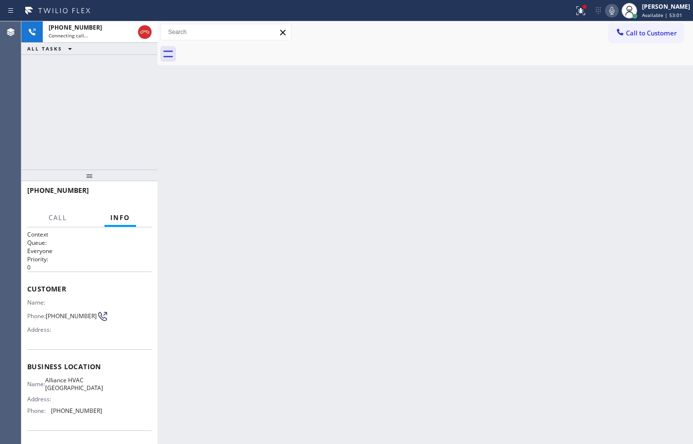
click at [70, 102] on div "[PHONE_NUMBER] Connecting call… ALL TASKS ALL TASKS ACTIVE TASKS TASKS IN WRAP …" at bounding box center [89, 95] width 136 height 148
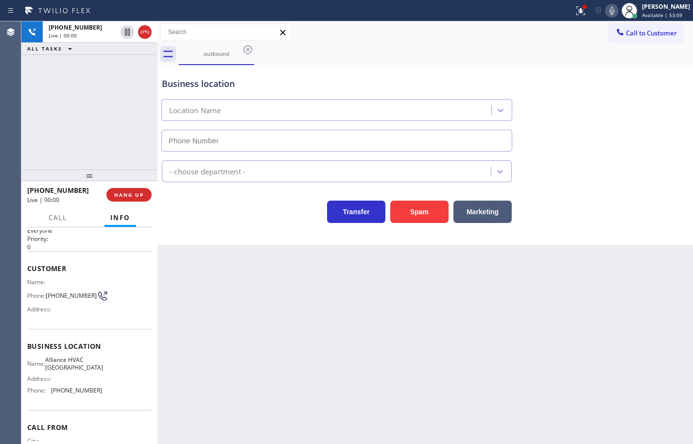
type input "[PHONE_NUMBER]"
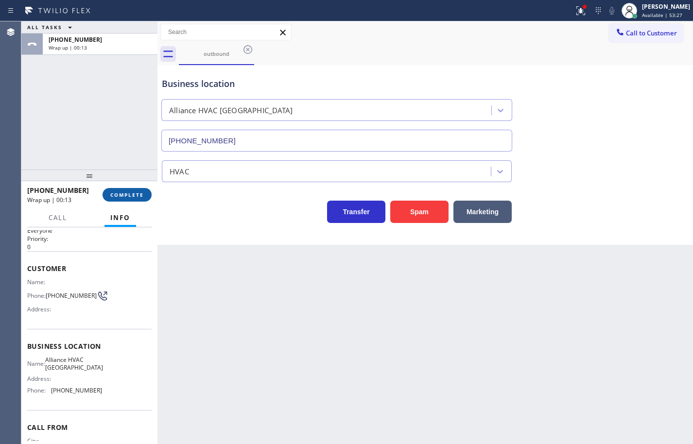
click at [119, 198] on span "COMPLETE" at bounding box center [127, 194] width 34 height 7
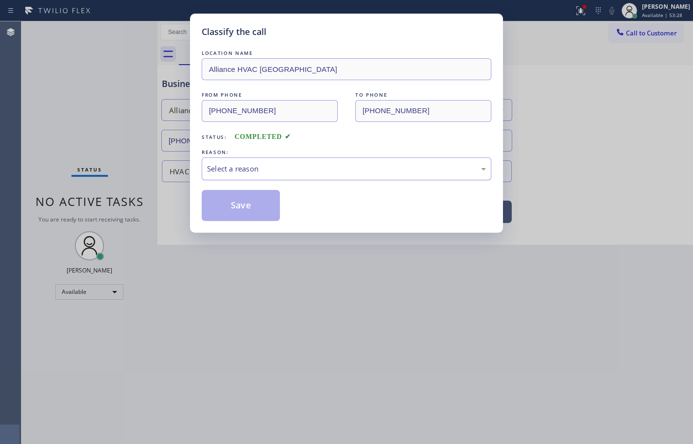
click at [220, 169] on div "Select a reason" at bounding box center [346, 168] width 279 height 11
click at [255, 203] on button "Save" at bounding box center [241, 205] width 78 height 31
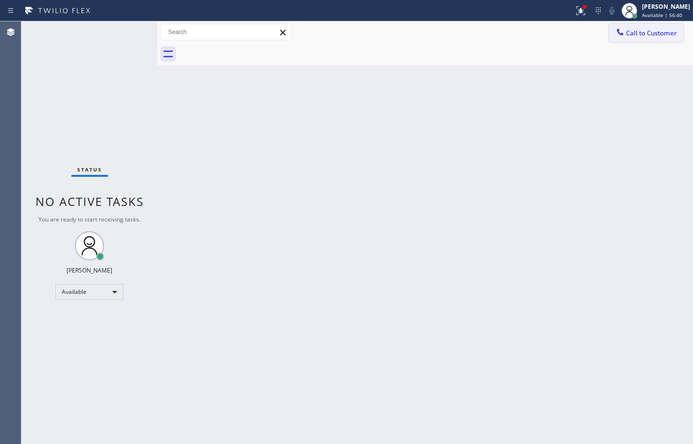
click at [633, 28] on button "Call to Customer" at bounding box center [646, 33] width 74 height 18
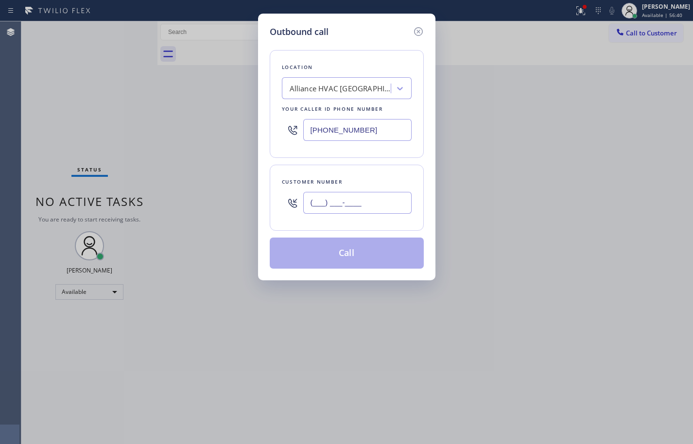
click at [380, 209] on input "(___) ___-____" at bounding box center [357, 203] width 108 height 22
paste input "832) 971-1268"
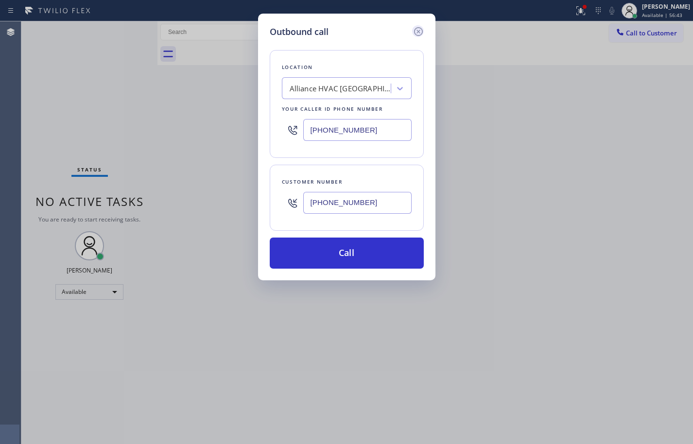
type input "[PHONE_NUMBER]"
click at [420, 32] on icon at bounding box center [419, 32] width 12 height 12
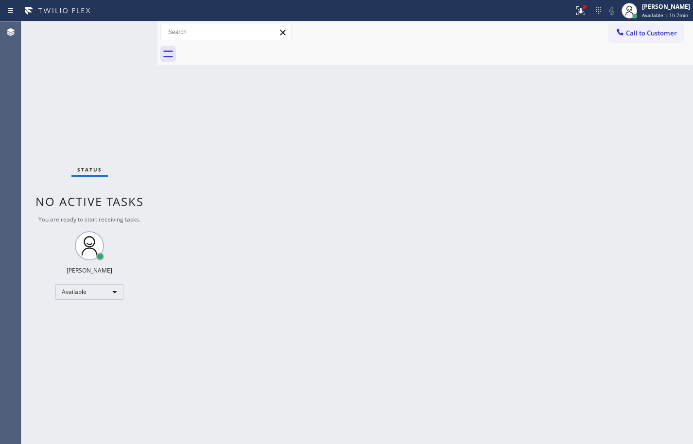
click at [404, 159] on div "Back to Dashboard Change Sender ID Customers Technicians Select a contact Outbo…" at bounding box center [425, 232] width 536 height 423
click at [663, 127] on div "Back to Dashboard Change Sender ID Customers Technicians Select a contact Outbo…" at bounding box center [425, 232] width 536 height 423
click at [661, 113] on div "Back to Dashboard Change Sender ID Customers Technicians Select a contact Outbo…" at bounding box center [425, 232] width 536 height 423
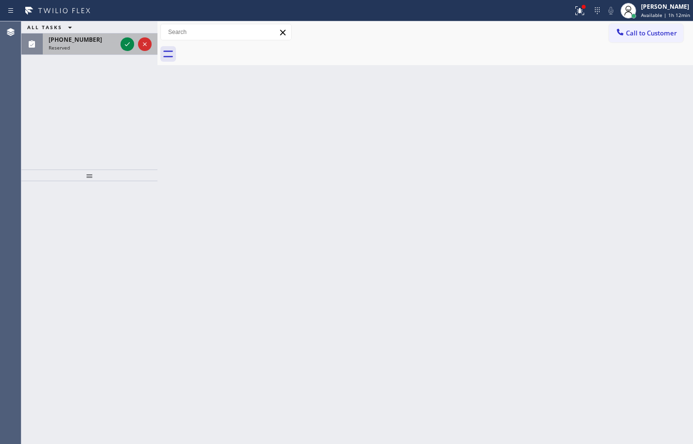
click at [96, 40] on div "[PHONE_NUMBER]" at bounding box center [83, 39] width 68 height 8
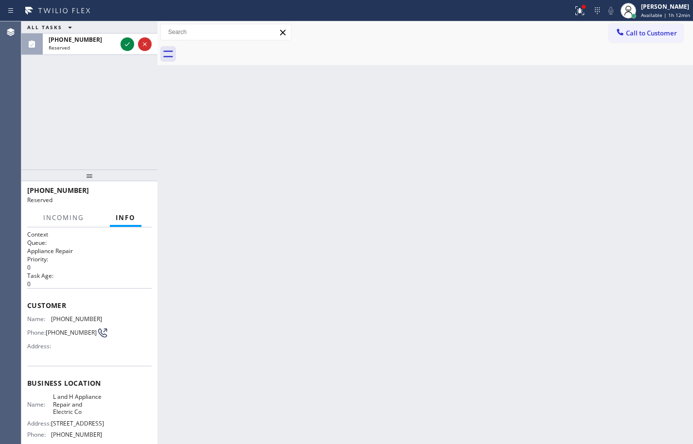
scroll to position [49, 0]
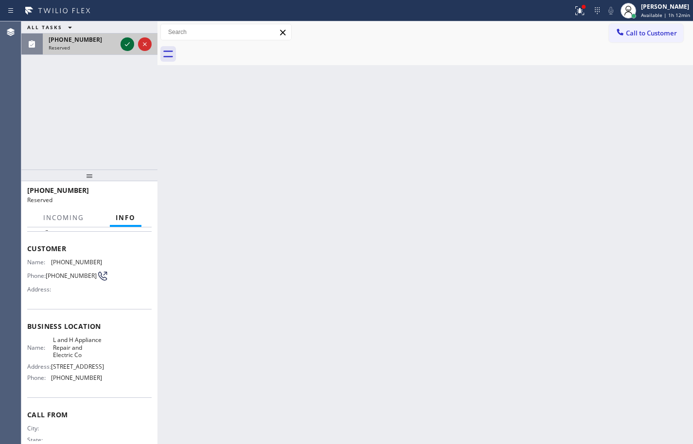
click at [129, 44] on icon at bounding box center [128, 44] width 12 height 12
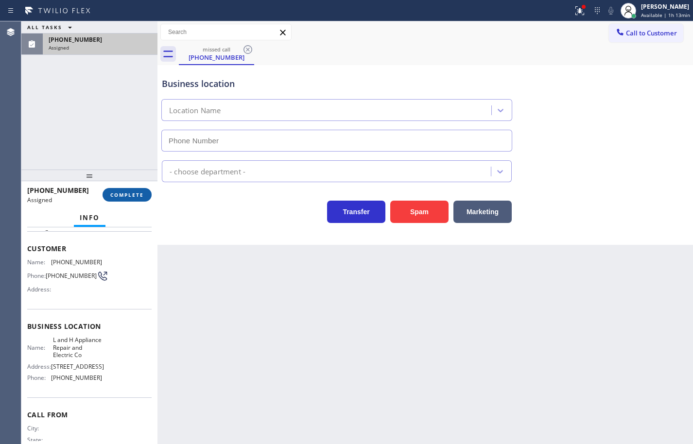
type input "[PHONE_NUMBER]"
click at [140, 198] on span "COMPLETE" at bounding box center [127, 194] width 34 height 7
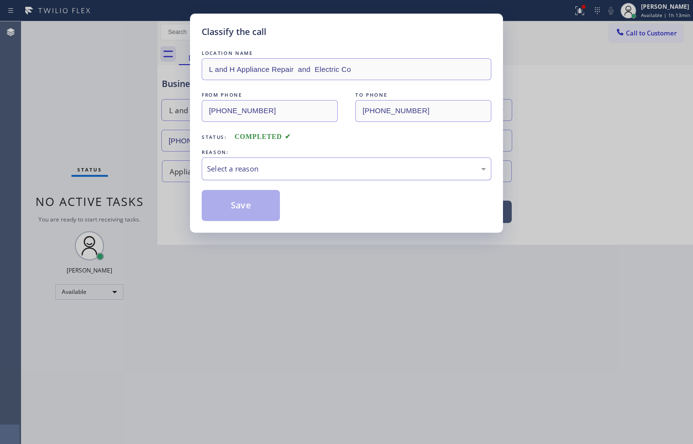
click at [256, 173] on div "Select a reason" at bounding box center [346, 168] width 279 height 11
click at [256, 201] on button "Save" at bounding box center [241, 205] width 78 height 31
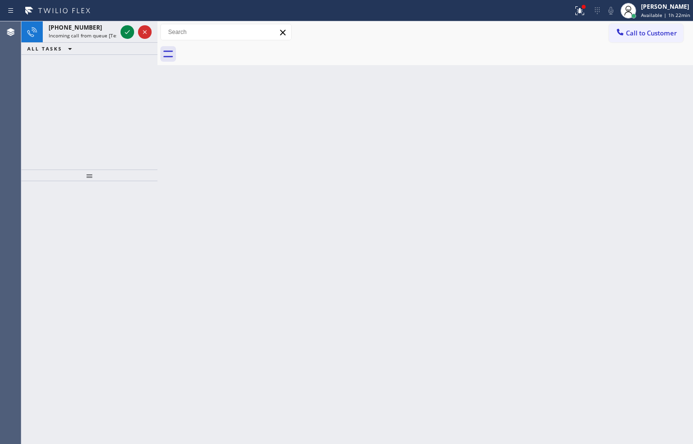
click at [261, 127] on div "Back to Dashboard Change Sender ID Customers Technicians Select a contact Outbo…" at bounding box center [425, 232] width 536 height 423
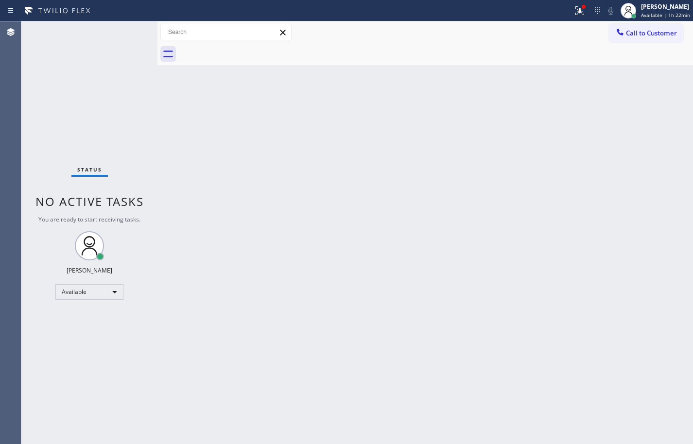
click at [139, 42] on div "Status No active tasks You are ready to start receiving tasks. [PERSON_NAME] Av…" at bounding box center [89, 232] width 136 height 423
click at [394, 186] on div "Back to Dashboard Change Sender ID Customers Technicians Select a contact Outbo…" at bounding box center [425, 232] width 536 height 423
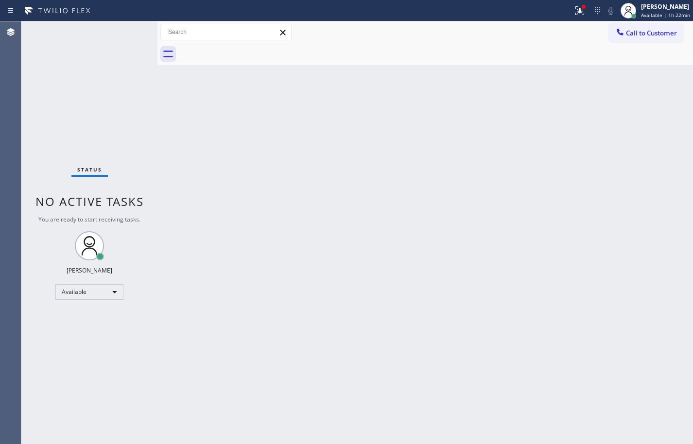
click at [348, 188] on div "Back to Dashboard Change Sender ID Customers Technicians Select a contact Outbo…" at bounding box center [425, 232] width 536 height 423
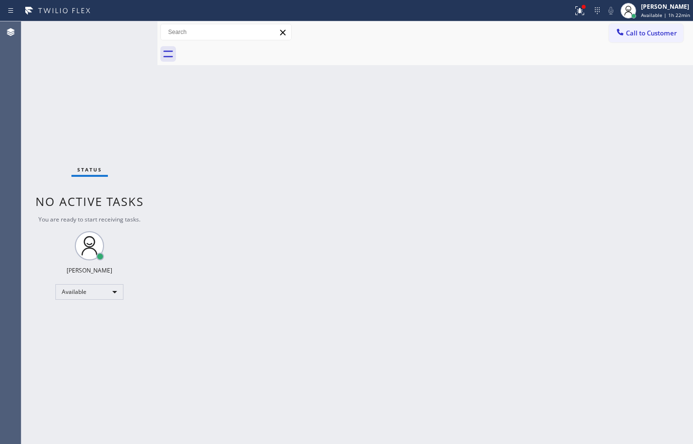
click at [348, 188] on div "Back to Dashboard Change Sender ID Customers Technicians Select a contact Outbo…" at bounding box center [425, 232] width 536 height 423
click at [104, 44] on div "Status No active tasks You are ready to start receiving tasks. [PERSON_NAME] Av…" at bounding box center [89, 232] width 136 height 423
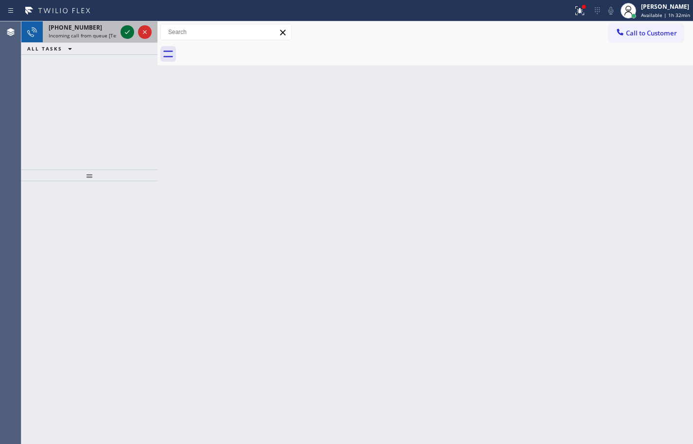
click at [128, 30] on icon at bounding box center [128, 32] width 12 height 12
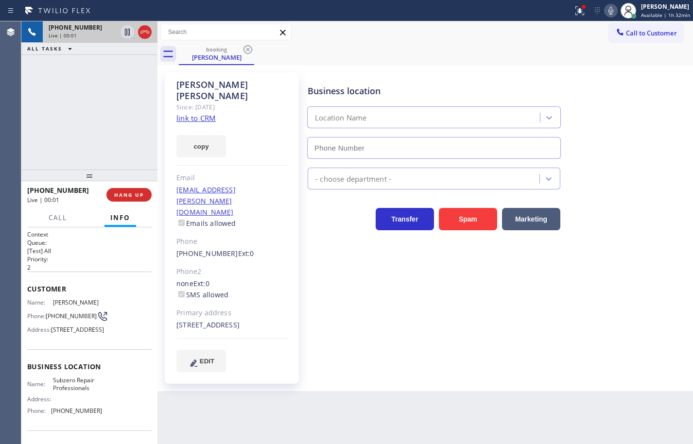
type input "[PHONE_NUMBER]"
click at [605, 12] on icon at bounding box center [611, 11] width 12 height 12
click at [211, 113] on link "link to CRM" at bounding box center [195, 118] width 39 height 10
click at [219, 137] on button "copy" at bounding box center [201, 146] width 50 height 22
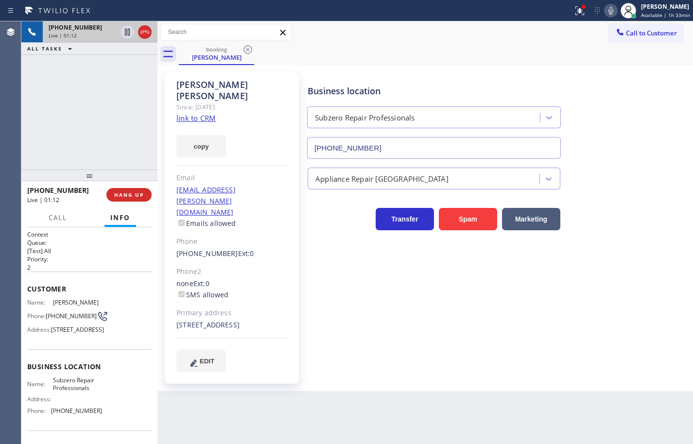
click at [605, 12] on icon at bounding box center [611, 11] width 12 height 12
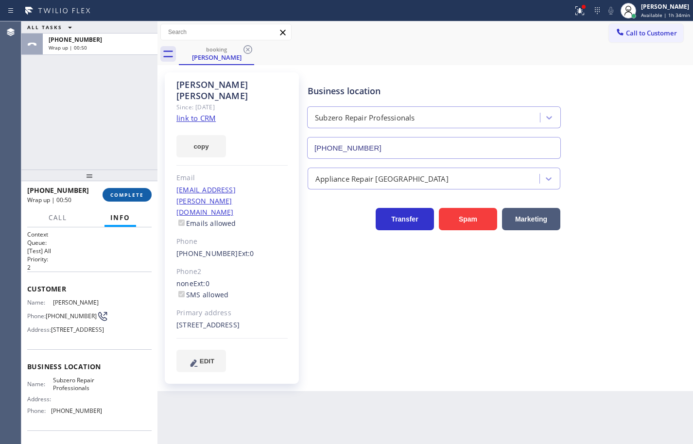
click at [148, 188] on div "[PHONE_NUMBER] Wrap up | 00:50 COMPLETE" at bounding box center [89, 194] width 136 height 27
click at [139, 191] on button "COMPLETE" at bounding box center [127, 195] width 49 height 14
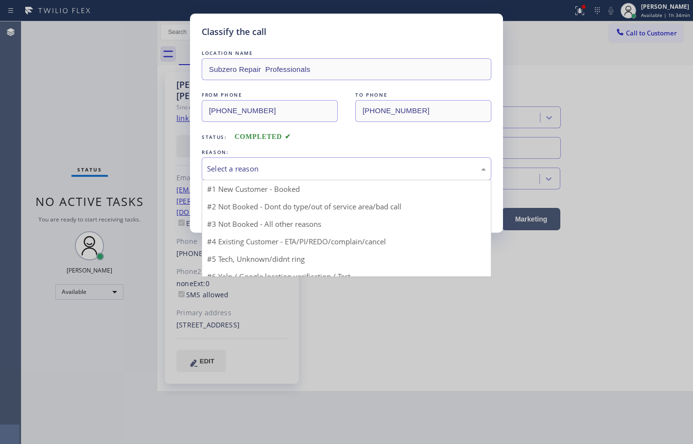
click at [263, 167] on div "Select a reason" at bounding box center [346, 168] width 279 height 11
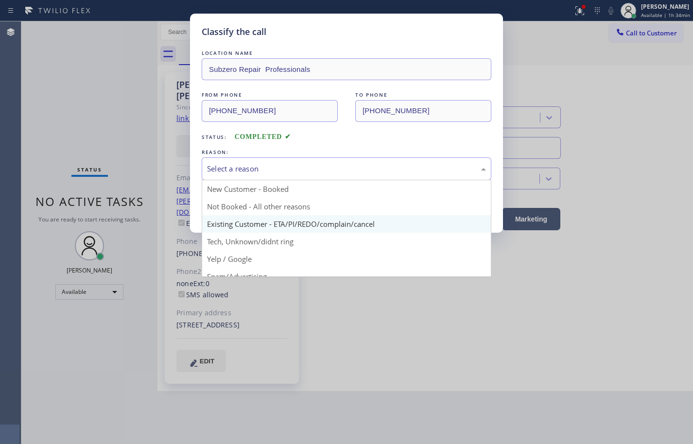
drag, startPoint x: 285, startPoint y: 228, endPoint x: 265, endPoint y: 217, distance: 23.1
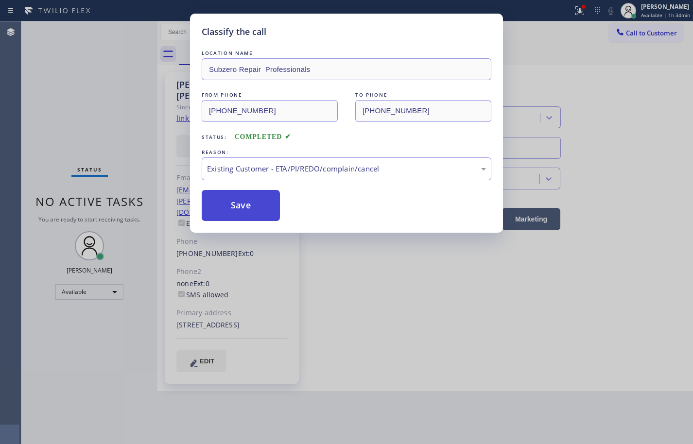
click at [253, 213] on button "Save" at bounding box center [241, 205] width 78 height 31
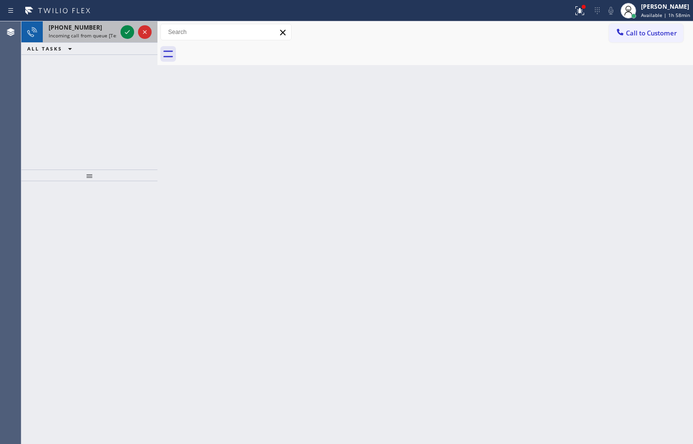
click at [83, 23] on div "[PHONE_NUMBER] Incoming call from queue [Test] All" at bounding box center [81, 31] width 76 height 21
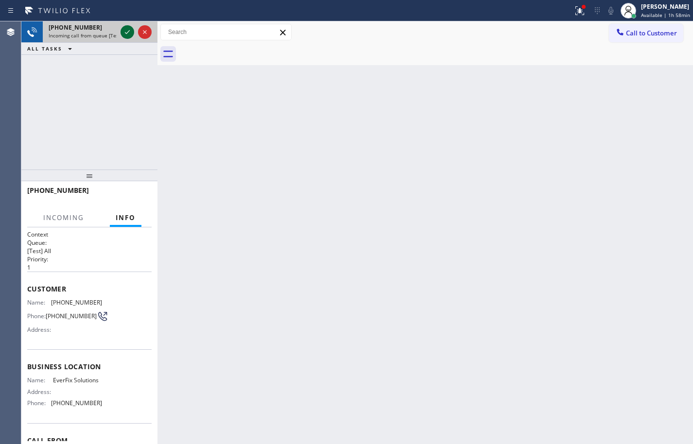
click at [125, 33] on icon at bounding box center [127, 32] width 5 height 4
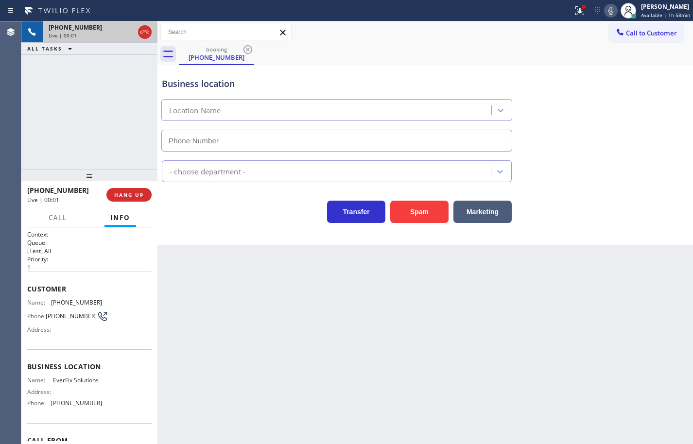
type input "[PHONE_NUMBER]"
click at [414, 215] on button "Spam" at bounding box center [419, 212] width 58 height 22
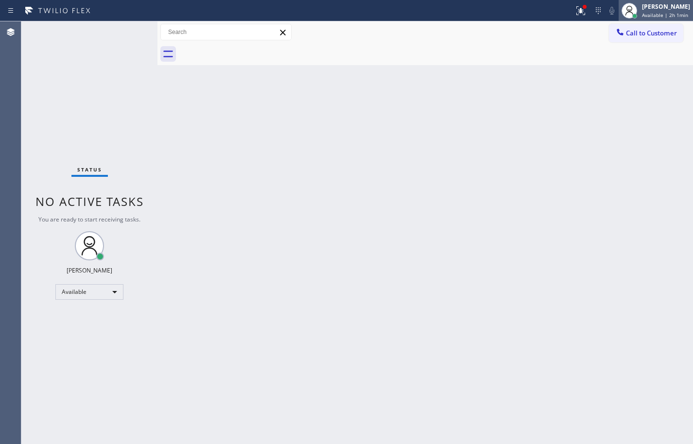
click at [666, 12] on span "Available | 2h 1min" at bounding box center [665, 15] width 46 height 7
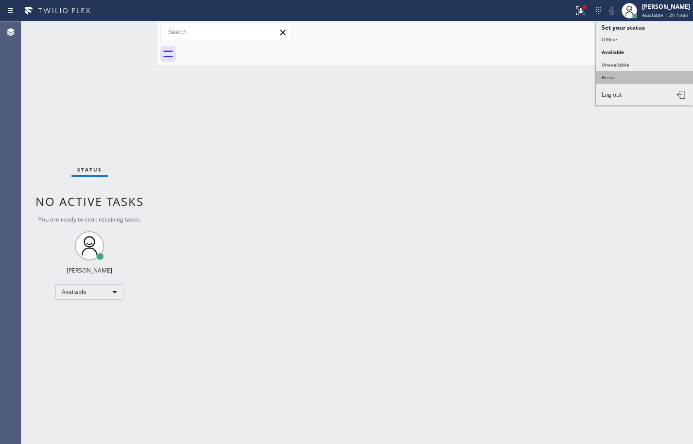
click at [627, 78] on button "Break" at bounding box center [644, 77] width 97 height 13
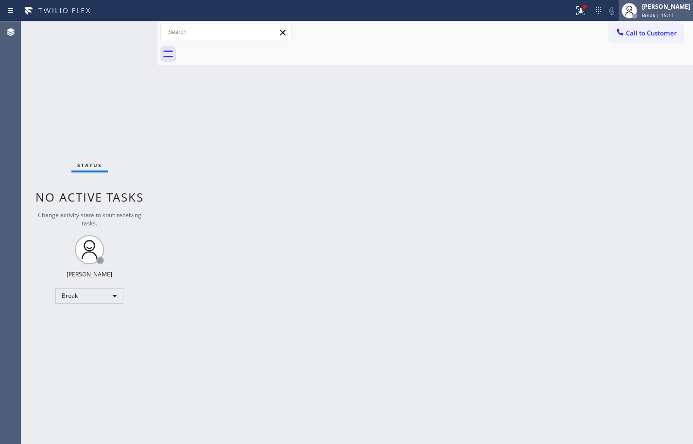
click at [678, 17] on div "Break | 15:11" at bounding box center [666, 15] width 48 height 7
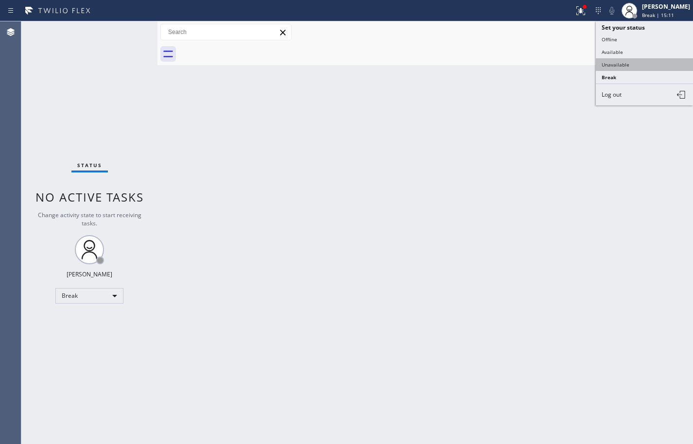
click at [657, 59] on button "Unavailable" at bounding box center [644, 64] width 97 height 13
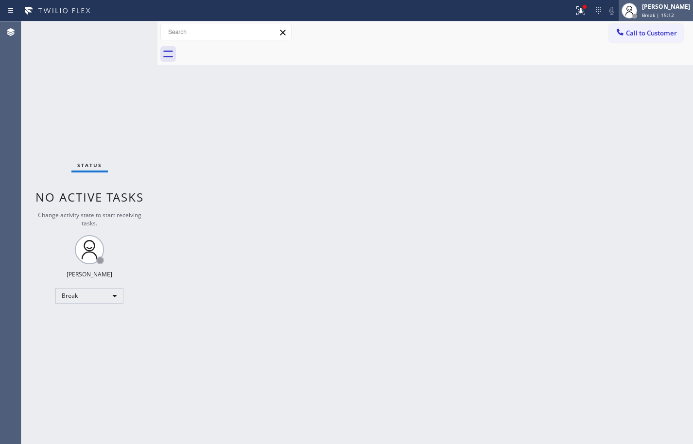
click at [666, 15] on div "Break | 15:12" at bounding box center [666, 15] width 48 height 7
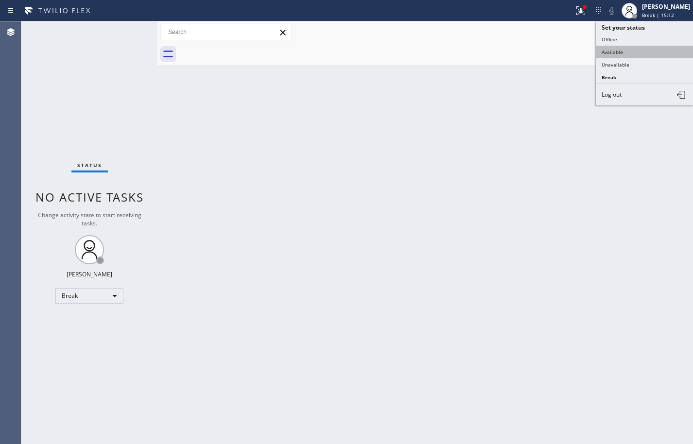
click at [647, 53] on button "Available" at bounding box center [644, 52] width 97 height 13
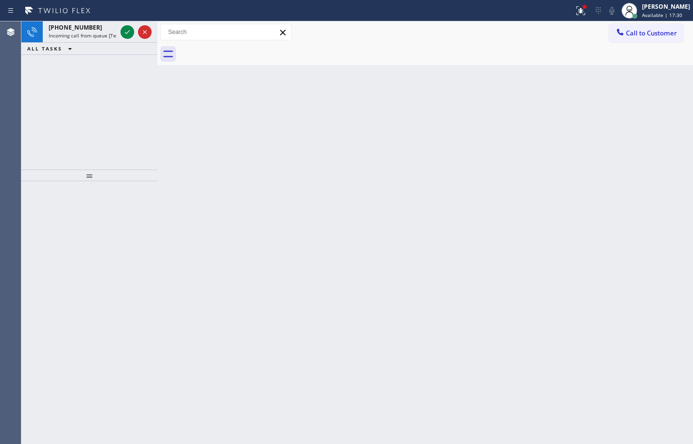
drag, startPoint x: 96, startPoint y: 36, endPoint x: 125, endPoint y: 20, distance: 33.5
click at [96, 36] on span "Incoming call from queue [Test] All" at bounding box center [89, 35] width 81 height 7
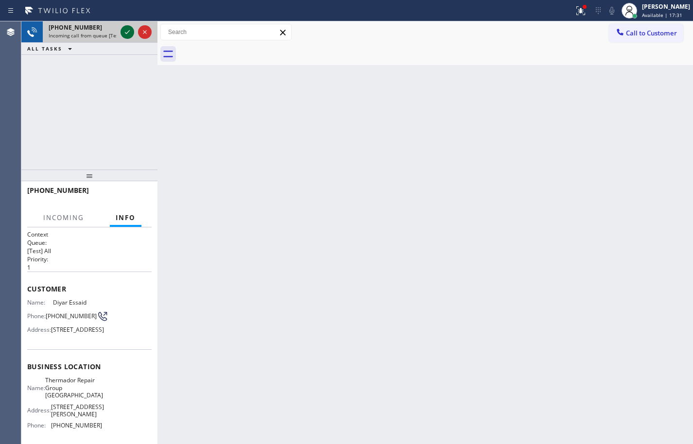
click at [124, 31] on icon at bounding box center [128, 32] width 12 height 12
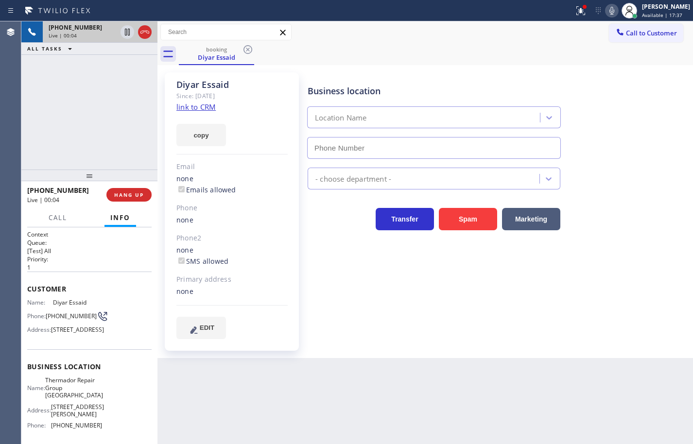
type input "[PHONE_NUMBER]"
click at [200, 105] on link "link to CRM" at bounding box center [195, 107] width 39 height 10
click at [609, 12] on icon at bounding box center [611, 11] width 5 height 8
click at [125, 198] on button "HANG UP" at bounding box center [128, 195] width 45 height 14
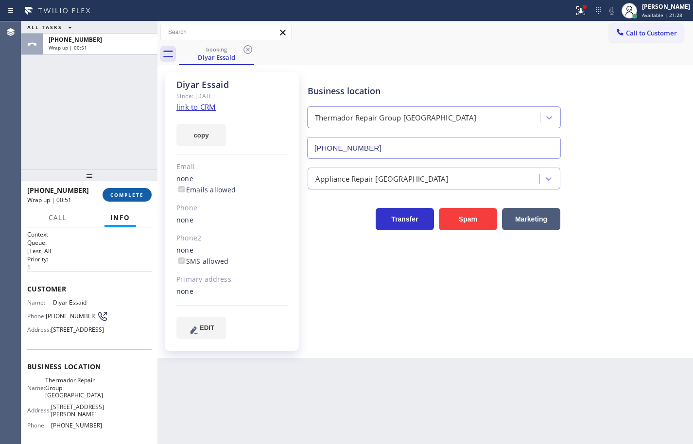
click at [144, 193] on button "COMPLETE" at bounding box center [127, 195] width 49 height 14
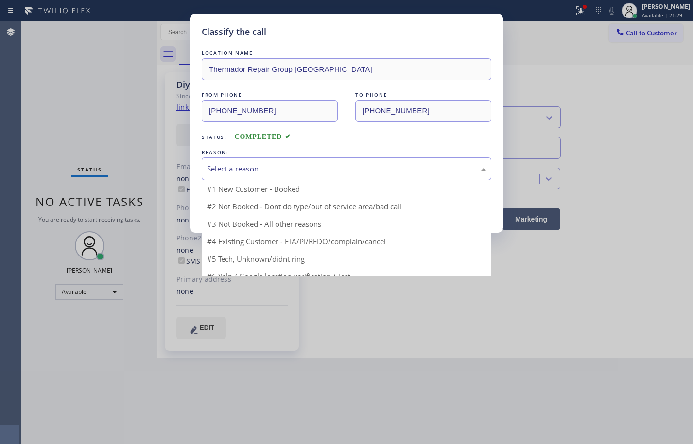
click at [301, 172] on div "Select a reason" at bounding box center [346, 168] width 279 height 11
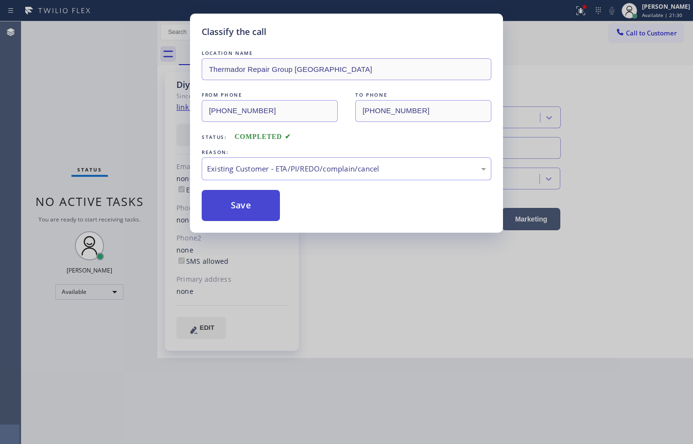
click at [256, 209] on button "Save" at bounding box center [241, 205] width 78 height 31
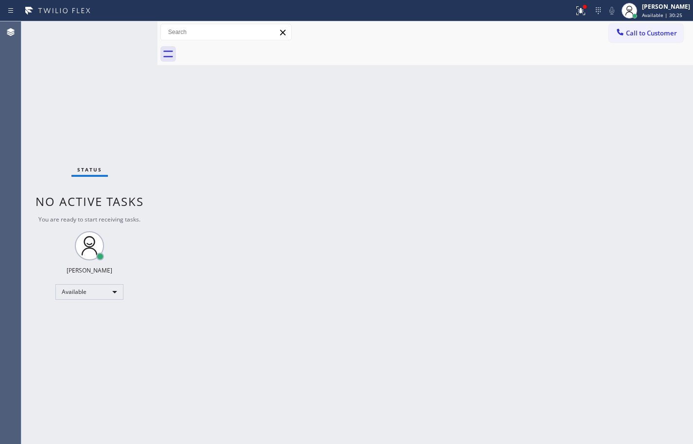
click at [64, 71] on div "Status No active tasks You are ready to start receiving tasks. [PERSON_NAME] Av…" at bounding box center [89, 232] width 136 height 423
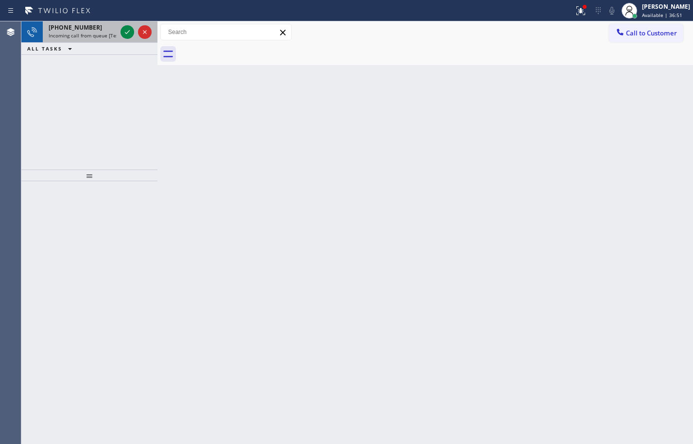
click at [93, 27] on div "[PHONE_NUMBER]" at bounding box center [83, 27] width 68 height 8
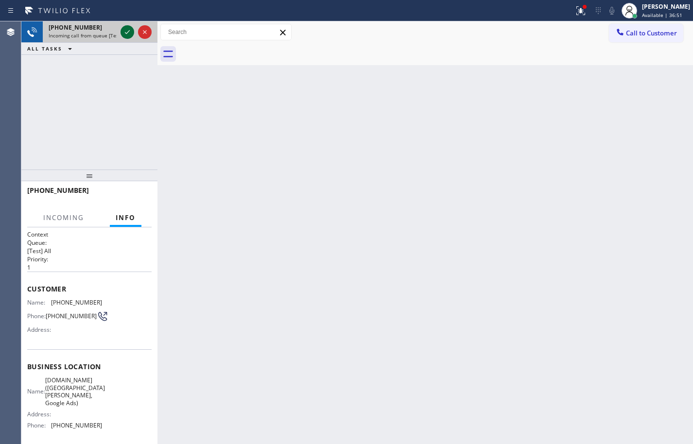
click at [133, 28] on div at bounding box center [128, 32] width 14 height 12
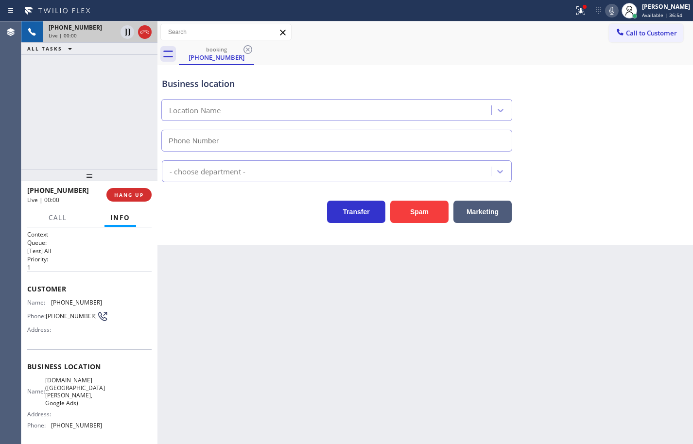
type input "[PHONE_NUMBER]"
click at [606, 13] on icon at bounding box center [612, 11] width 12 height 12
click at [53, 385] on span "[DOMAIN_NAME] ([GEOGRAPHIC_DATA][PERSON_NAME], Google Ads)" at bounding box center [75, 392] width 60 height 30
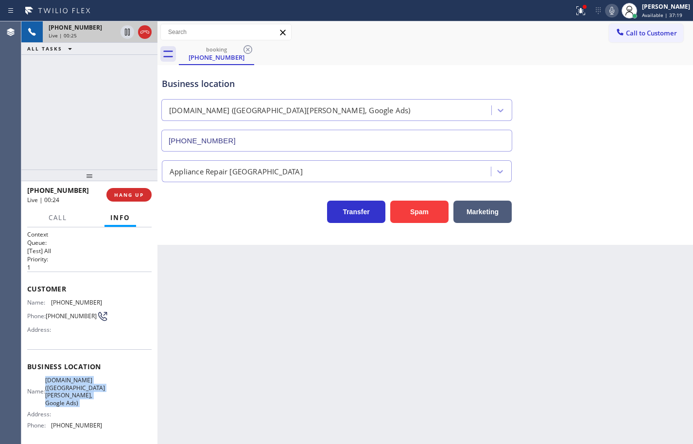
click at [53, 385] on span "[DOMAIN_NAME] ([GEOGRAPHIC_DATA][PERSON_NAME], Google Ads)" at bounding box center [75, 392] width 60 height 30
copy span "[DOMAIN_NAME] ([GEOGRAPHIC_DATA][PERSON_NAME], Google Ads)"
click at [88, 422] on span "[PHONE_NUMBER]" at bounding box center [76, 425] width 51 height 7
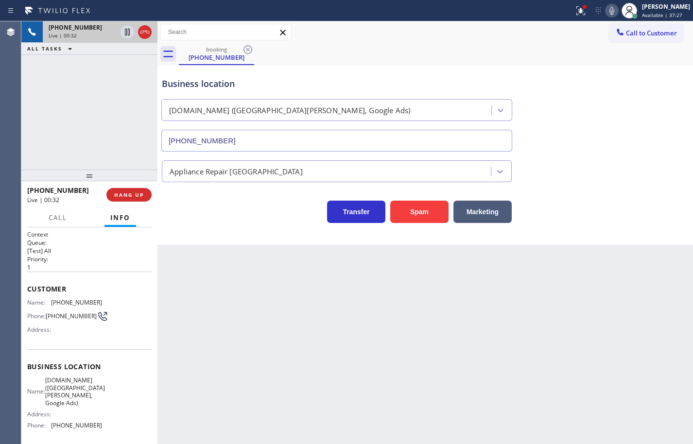
click at [70, 304] on span "[PHONE_NUMBER]" at bounding box center [76, 302] width 51 height 7
click at [606, 13] on icon at bounding box center [612, 11] width 12 height 12
click at [609, 13] on rect at bounding box center [612, 9] width 7 height 7
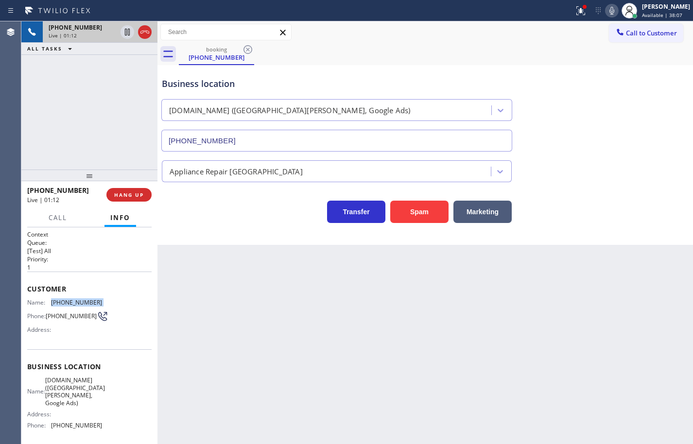
click at [605, 17] on button at bounding box center [612, 11] width 14 height 14
click at [606, 15] on icon at bounding box center [612, 11] width 12 height 12
click at [66, 218] on span "Call" at bounding box center [58, 217] width 18 height 9
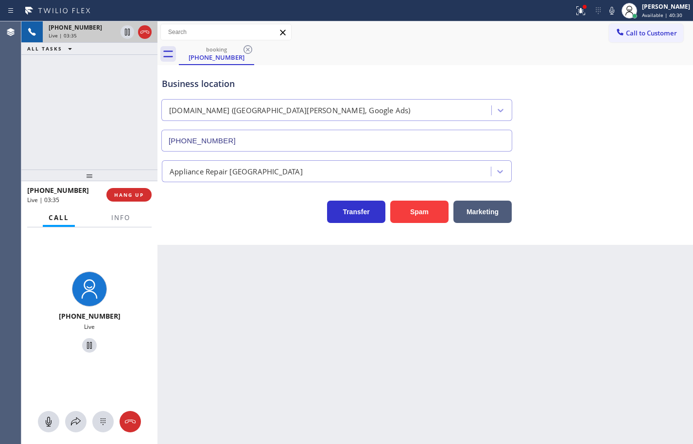
click at [606, 10] on icon at bounding box center [612, 11] width 12 height 12
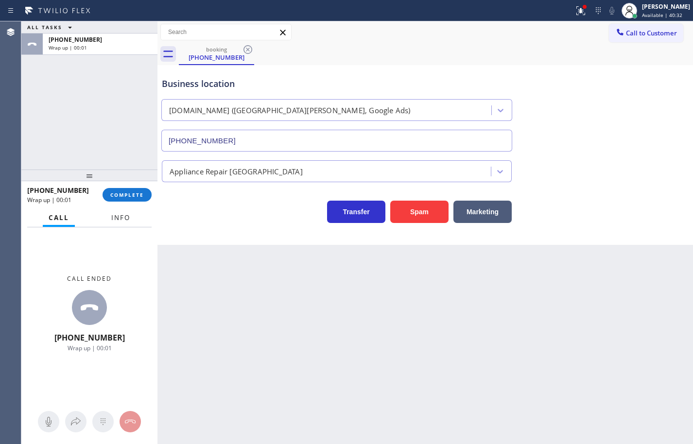
click at [131, 225] on button "Info" at bounding box center [120, 218] width 31 height 19
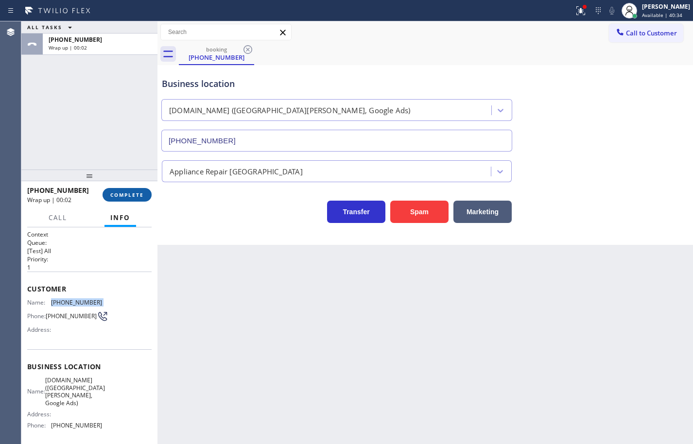
click at [136, 192] on span "COMPLETE" at bounding box center [127, 194] width 34 height 7
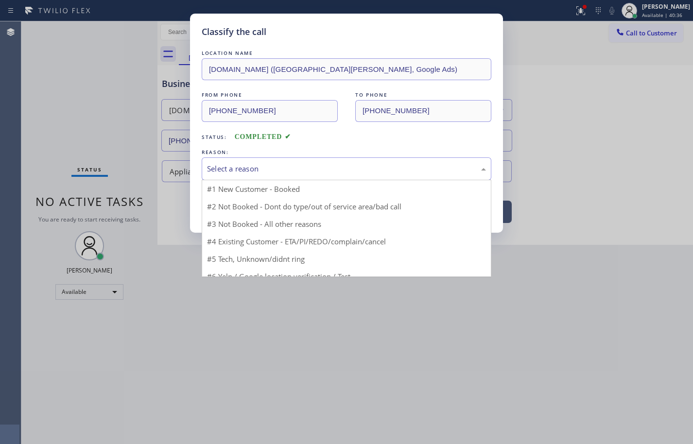
click at [294, 171] on div "Select a reason" at bounding box center [346, 168] width 279 height 11
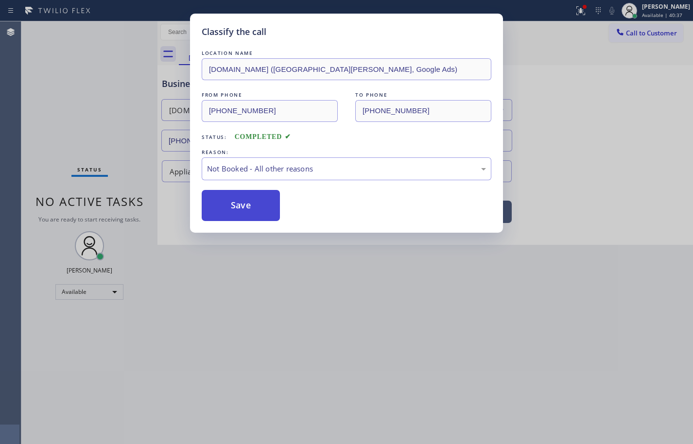
click at [267, 208] on button "Save" at bounding box center [241, 205] width 78 height 31
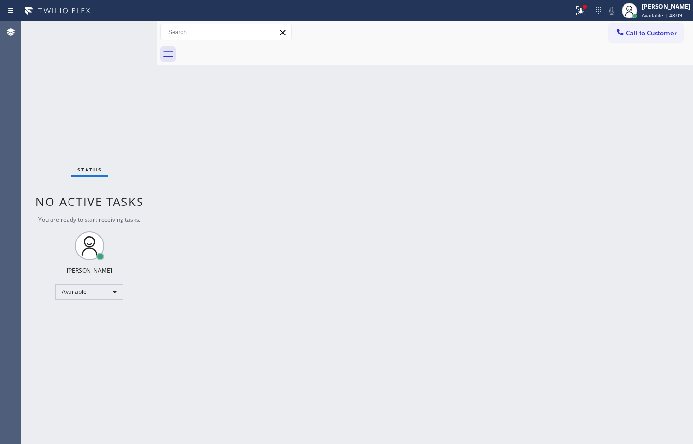
click at [362, 94] on div "Back to Dashboard Change Sender ID Customers Technicians Select a contact Outbo…" at bounding box center [425, 232] width 536 height 423
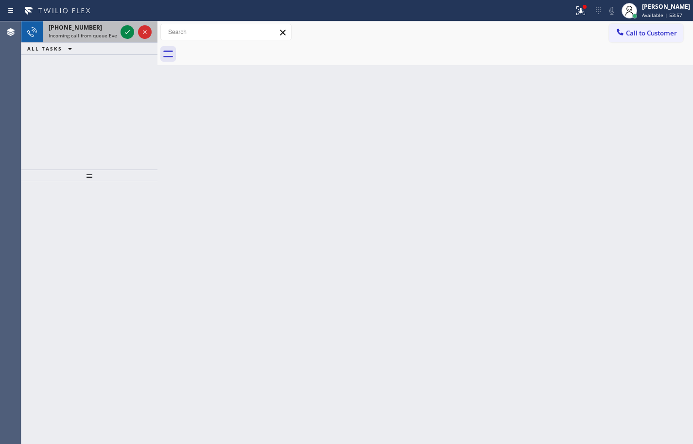
click at [83, 28] on span "[PHONE_NUMBER]" at bounding box center [75, 27] width 53 height 8
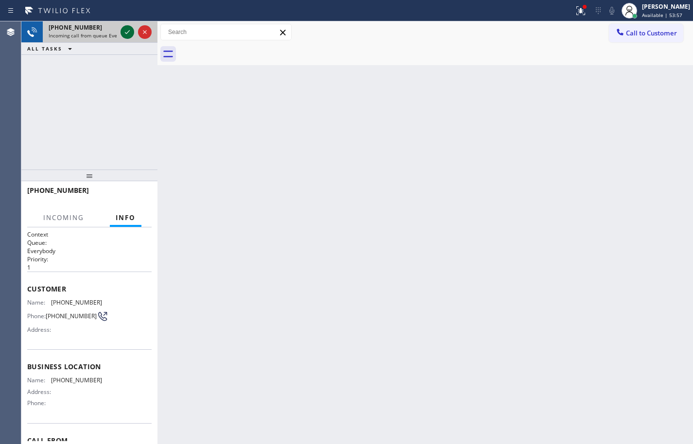
click at [128, 33] on icon at bounding box center [128, 32] width 12 height 12
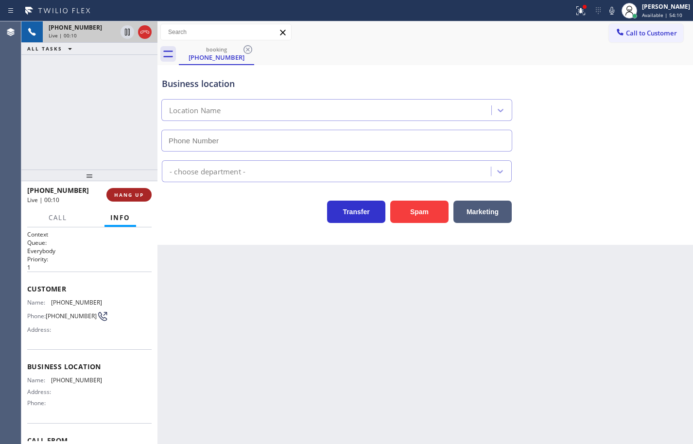
click at [125, 198] on button "HANG UP" at bounding box center [128, 195] width 45 height 14
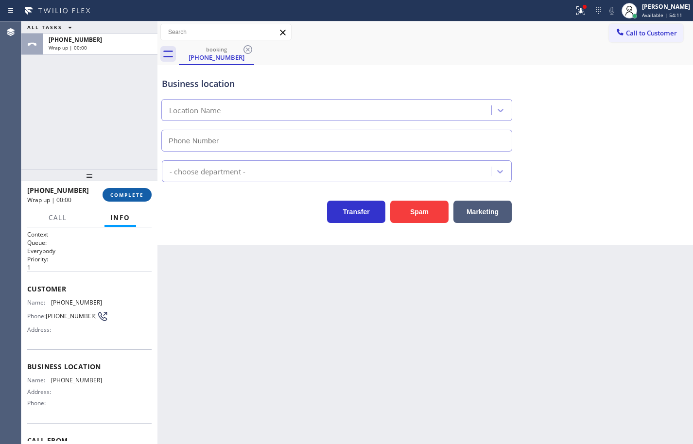
click at [139, 195] on span "COMPLETE" at bounding box center [127, 194] width 34 height 7
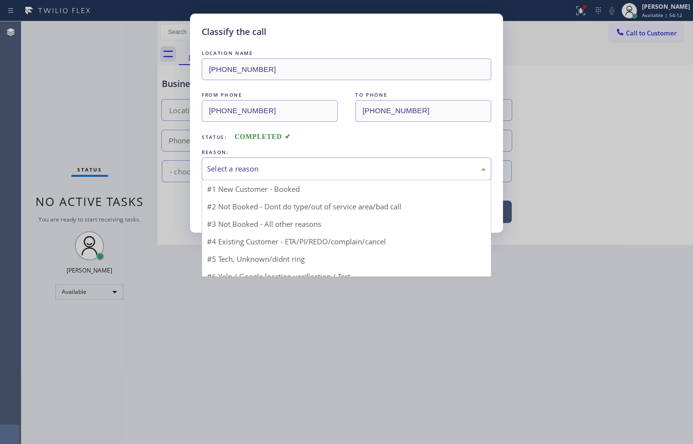
click at [262, 166] on div "Select a reason" at bounding box center [346, 168] width 279 height 11
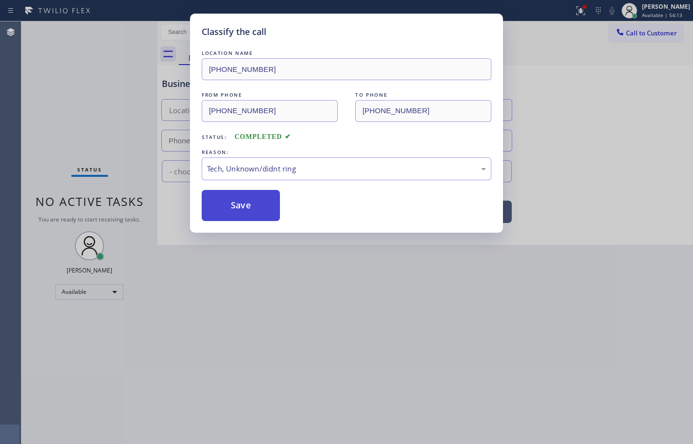
click at [258, 205] on button "Save" at bounding box center [241, 205] width 78 height 31
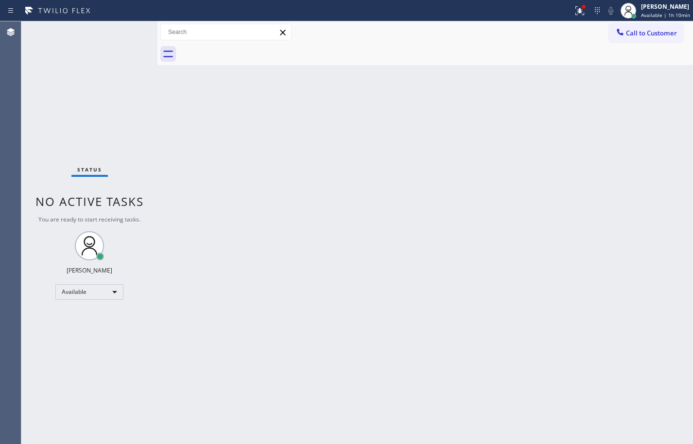
click at [658, 134] on div "Back to Dashboard Change Sender ID Customers Technicians Select a contact Outbo…" at bounding box center [425, 232] width 536 height 423
